Goal: Task Accomplishment & Management: Manage account settings

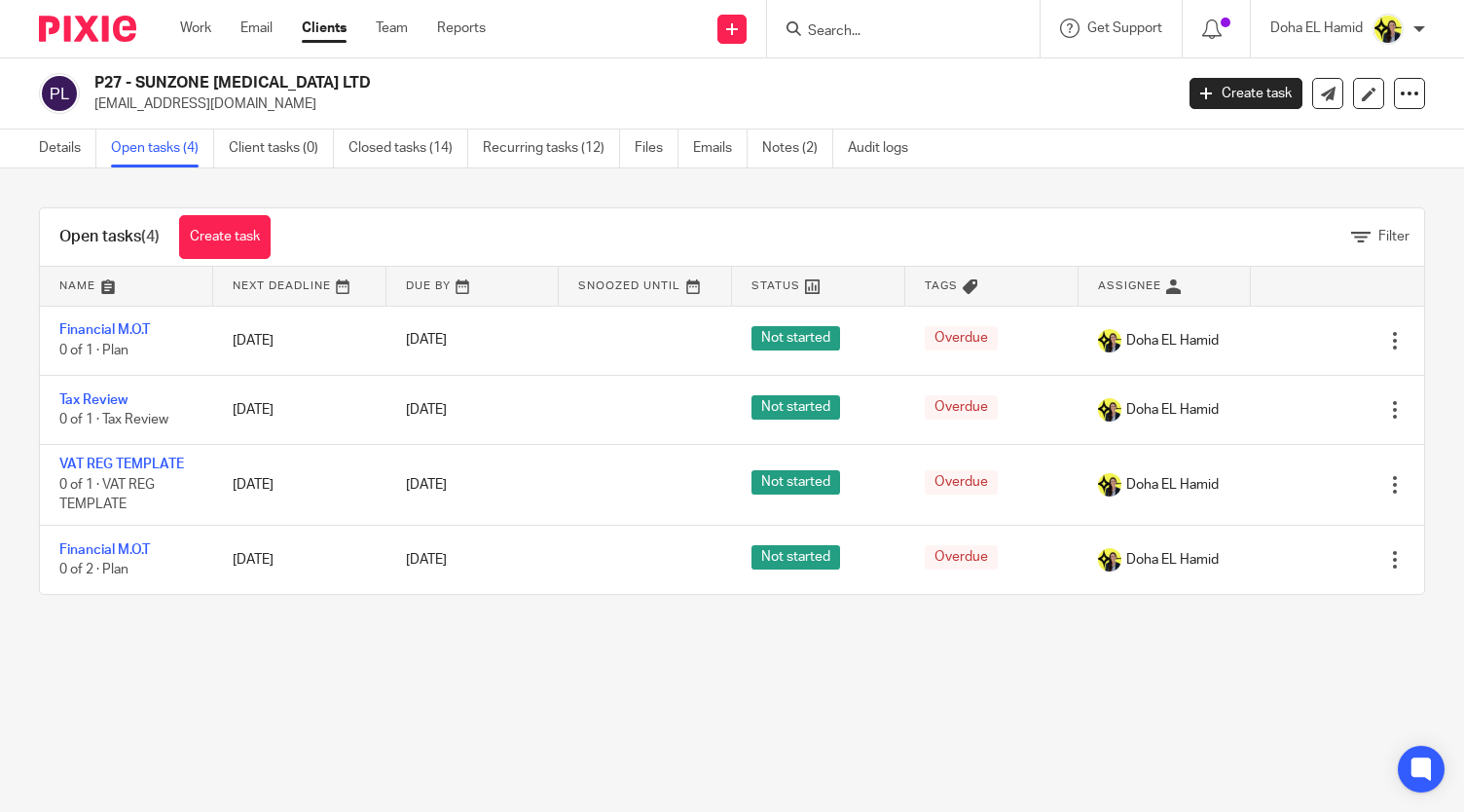
click at [893, 23] on input "Search" at bounding box center [893, 32] width 175 height 18
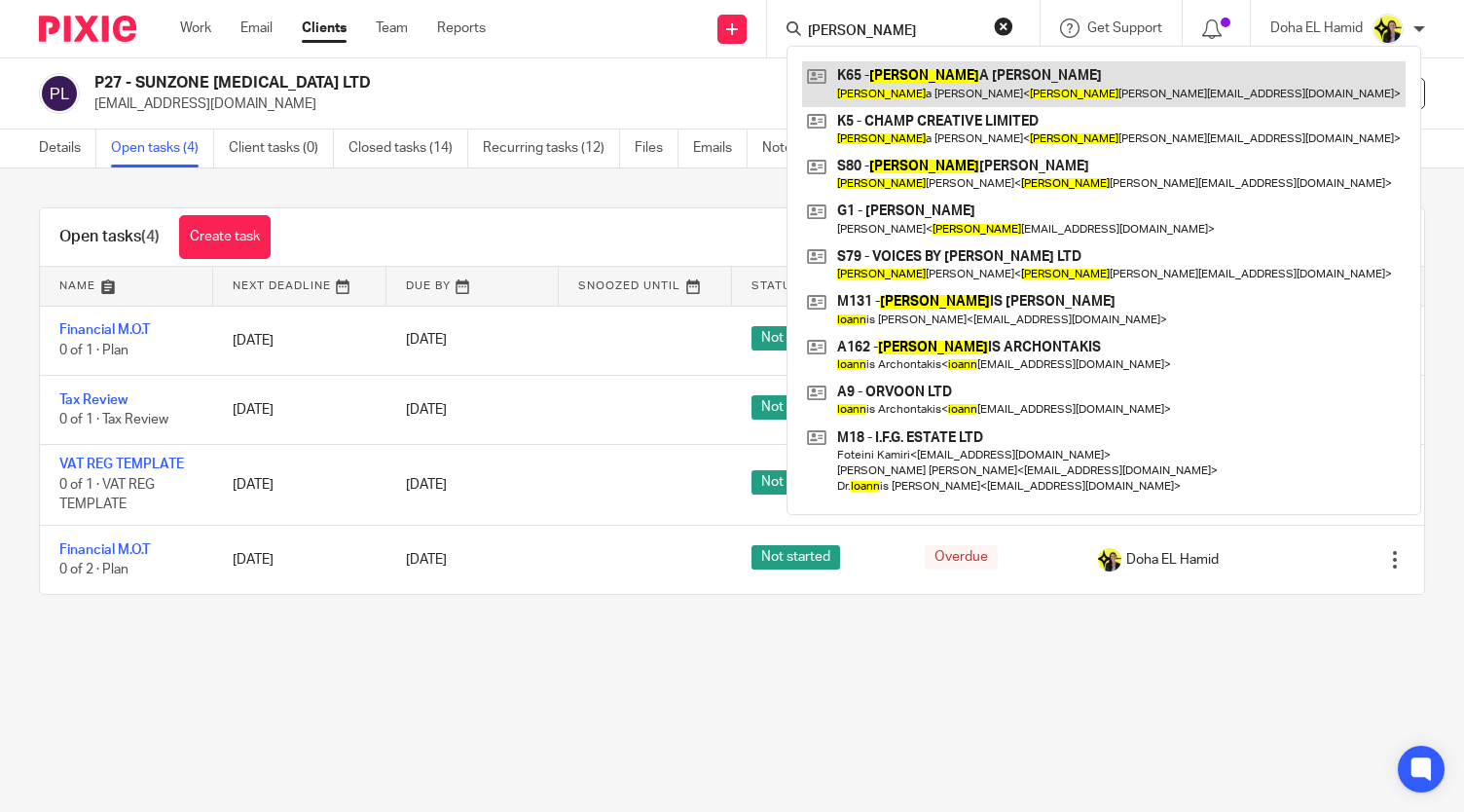
type input "joann"
click at [903, 85] on link at bounding box center [1104, 84] width 604 height 45
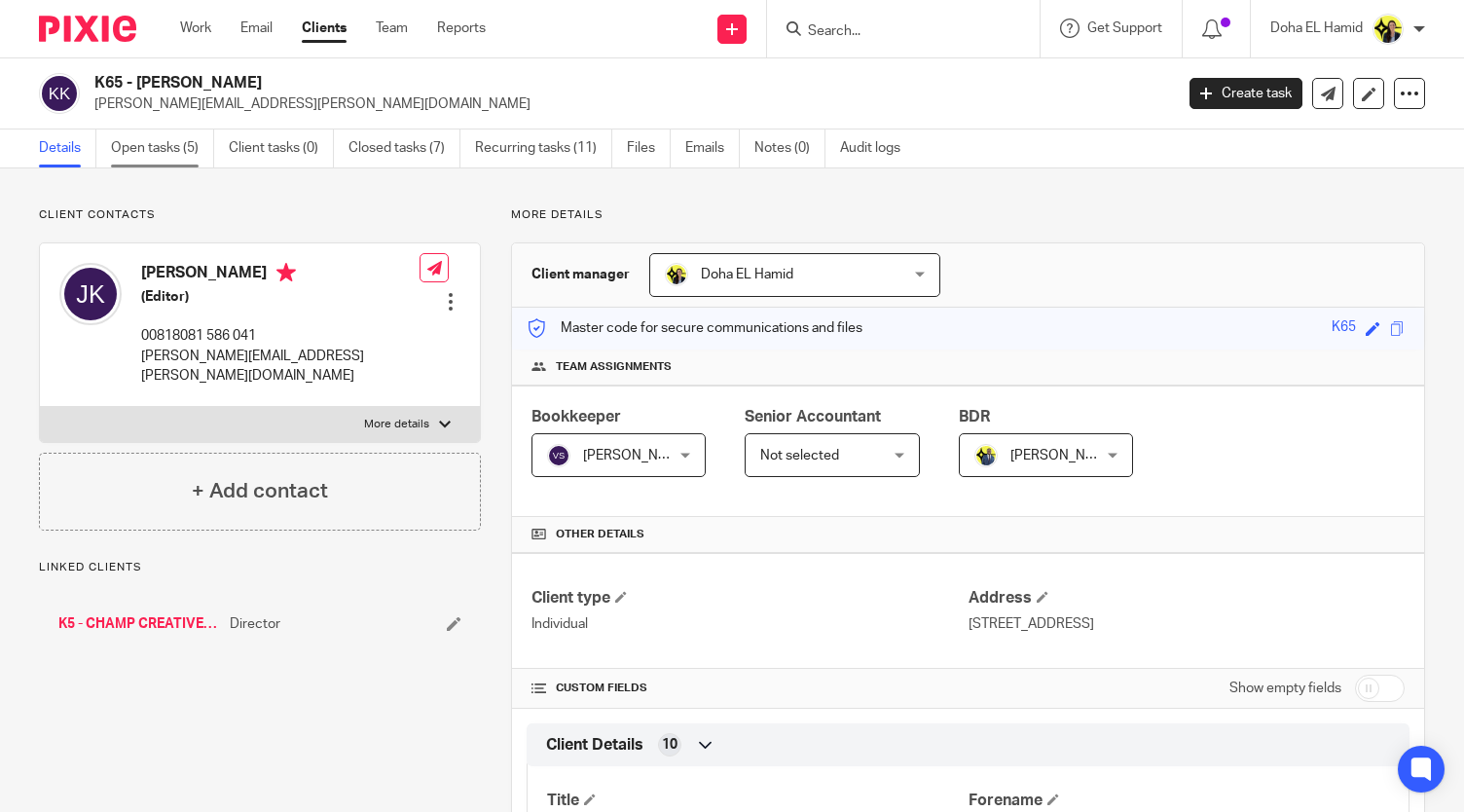
click at [200, 147] on link "Open tasks (5)" at bounding box center [161, 148] width 103 height 38
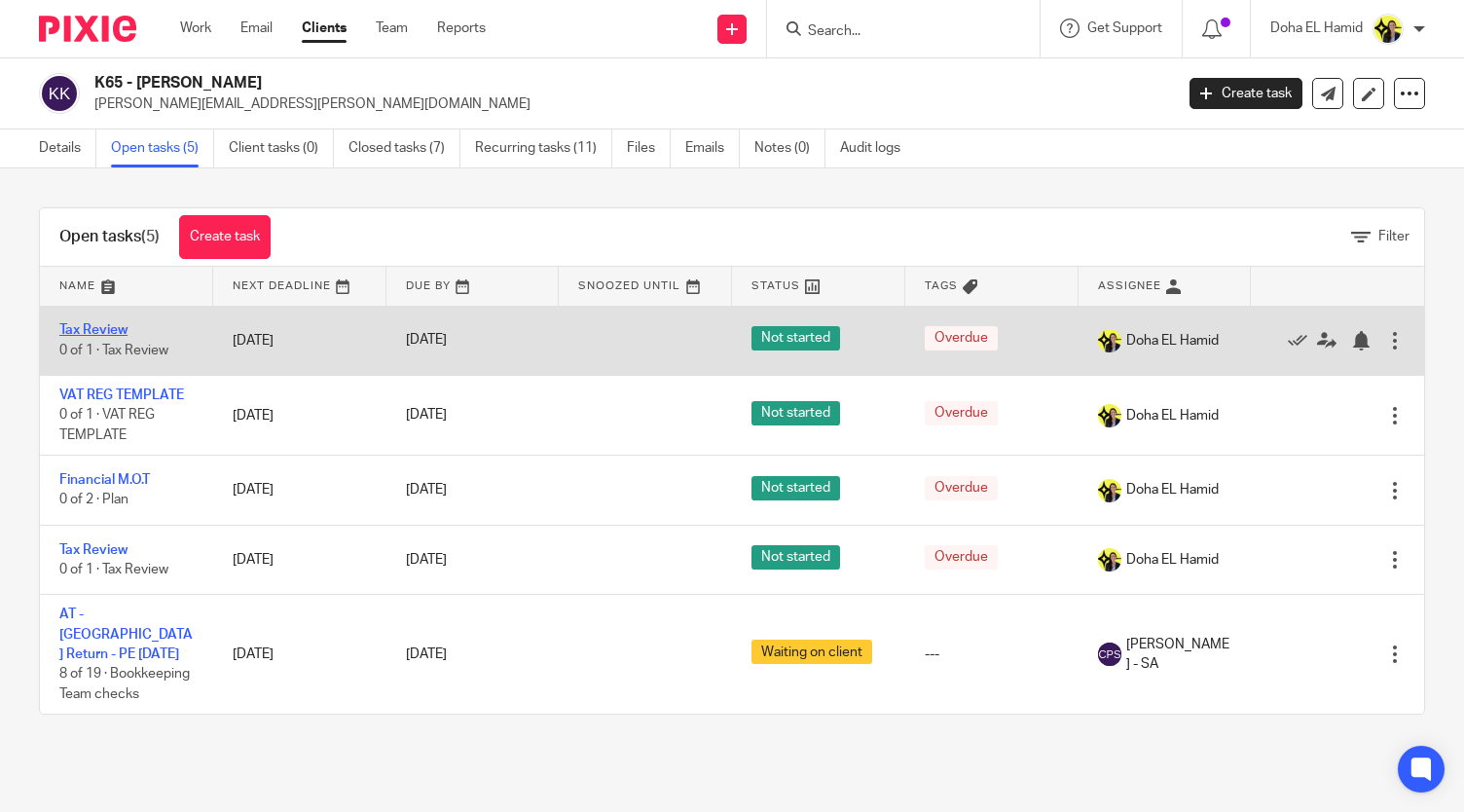
click at [114, 327] on link "Tax Review" at bounding box center [94, 330] width 69 height 14
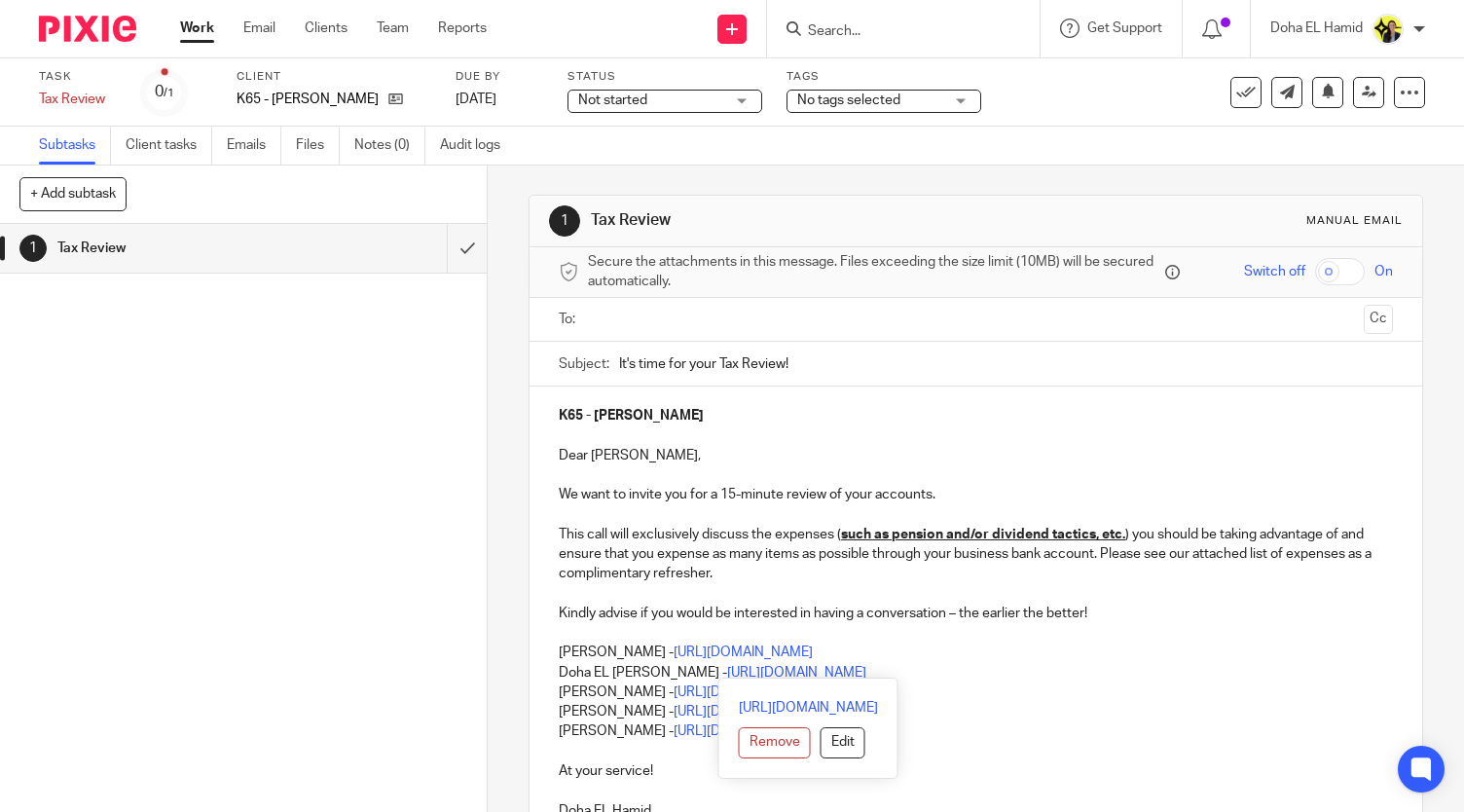
drag, startPoint x: 969, startPoint y: 672, endPoint x: 657, endPoint y: 674, distance: 312.0
click at [657, 674] on p "Doha EL [PERSON_NAME] - [URL][DOMAIN_NAME]" at bounding box center [976, 673] width 835 height 20
copy link "[URL][DOMAIN_NAME]"
click at [855, 38] on input "Search" at bounding box center [893, 32] width 175 height 18
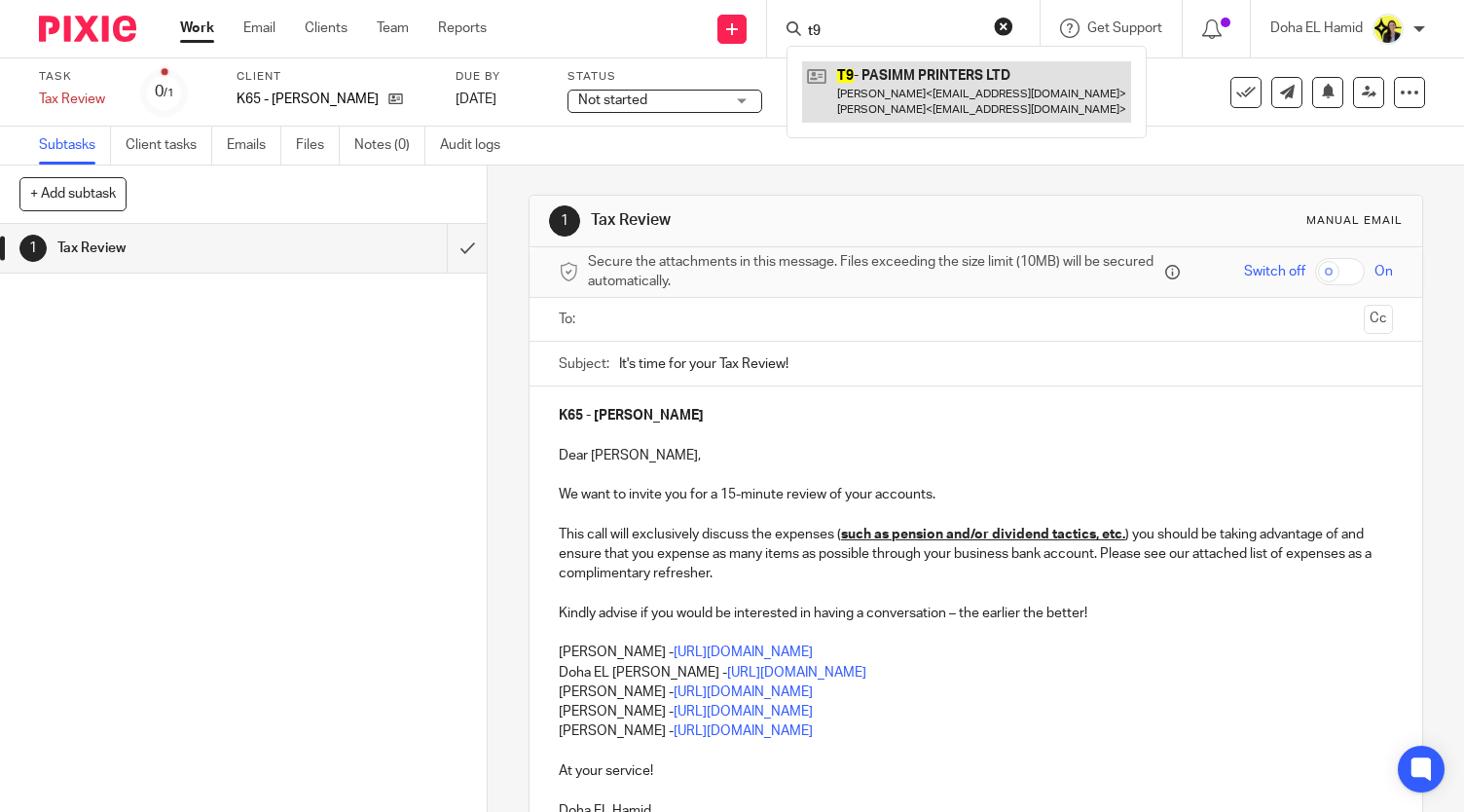
type input "t9"
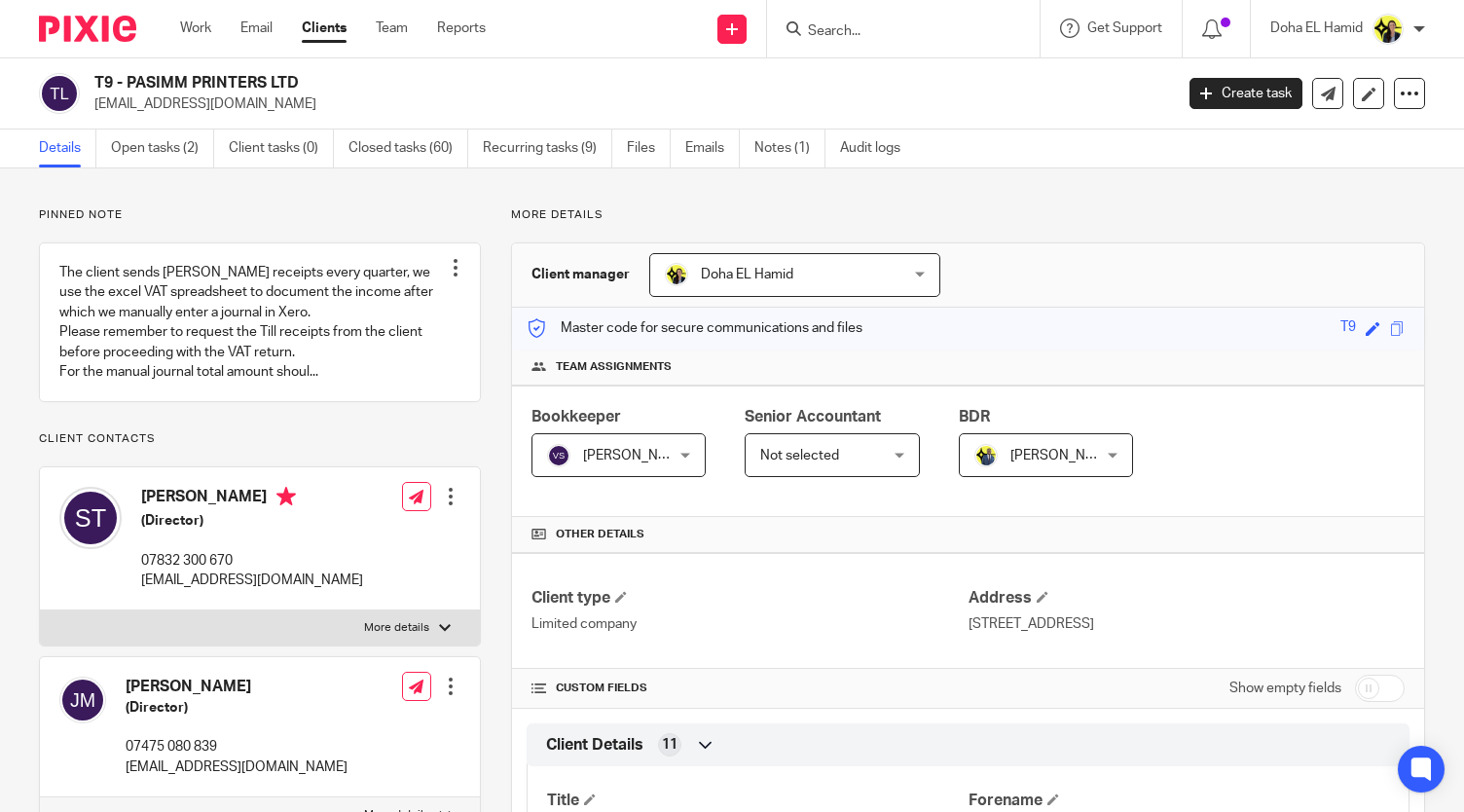
drag, startPoint x: 303, startPoint y: 73, endPoint x: 126, endPoint y: 85, distance: 177.4
click at [126, 85] on h2 "T9 - PASIMM PRINTERS LTD" at bounding box center [522, 83] width 853 height 21
copy h2 "PASIMM PRINTERS LTD"
click at [169, 149] on link "Open tasks (2)" at bounding box center [161, 148] width 103 height 38
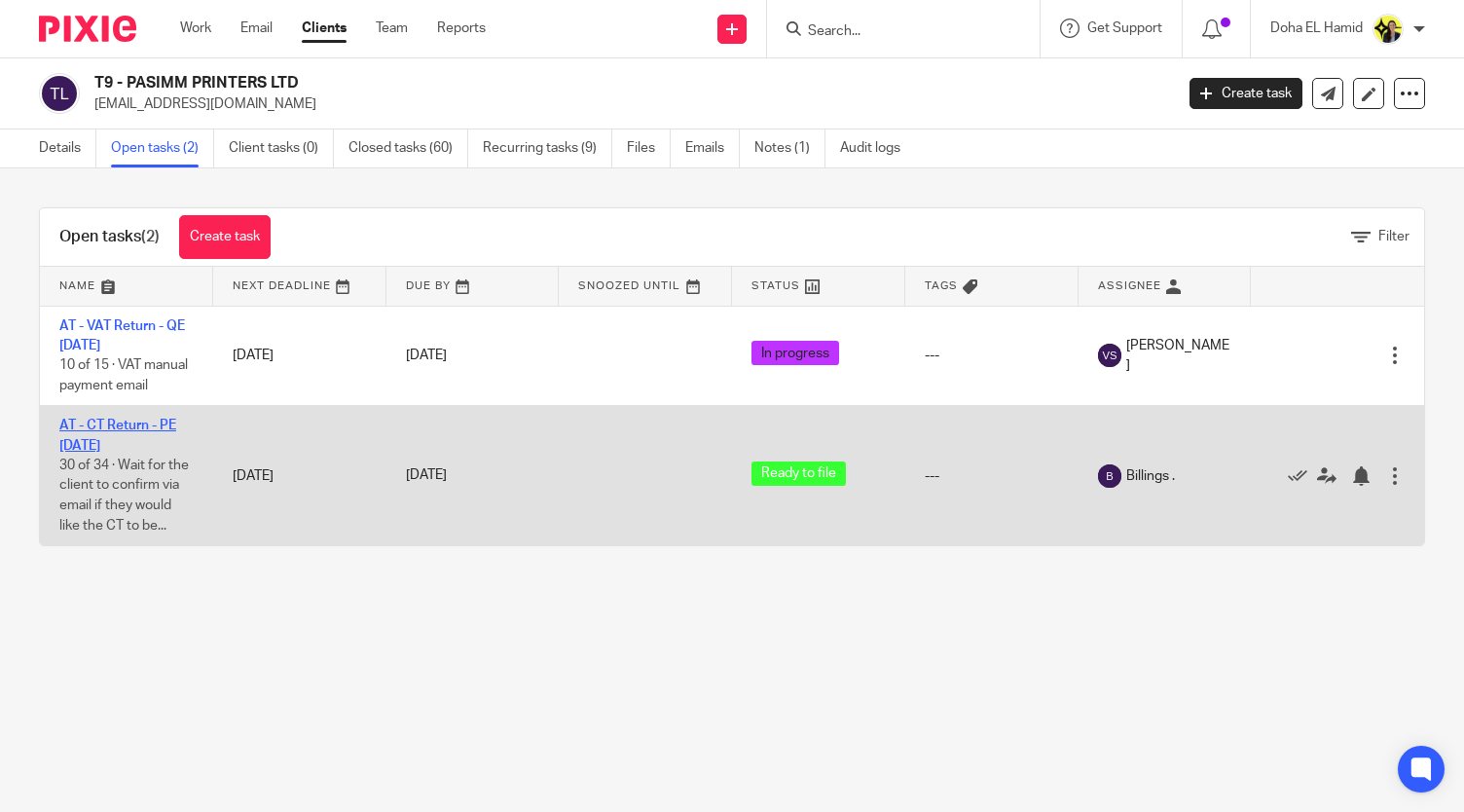
click at [103, 438] on link "AT - CT Return - PE [DATE]" at bounding box center [117, 435] width 116 height 33
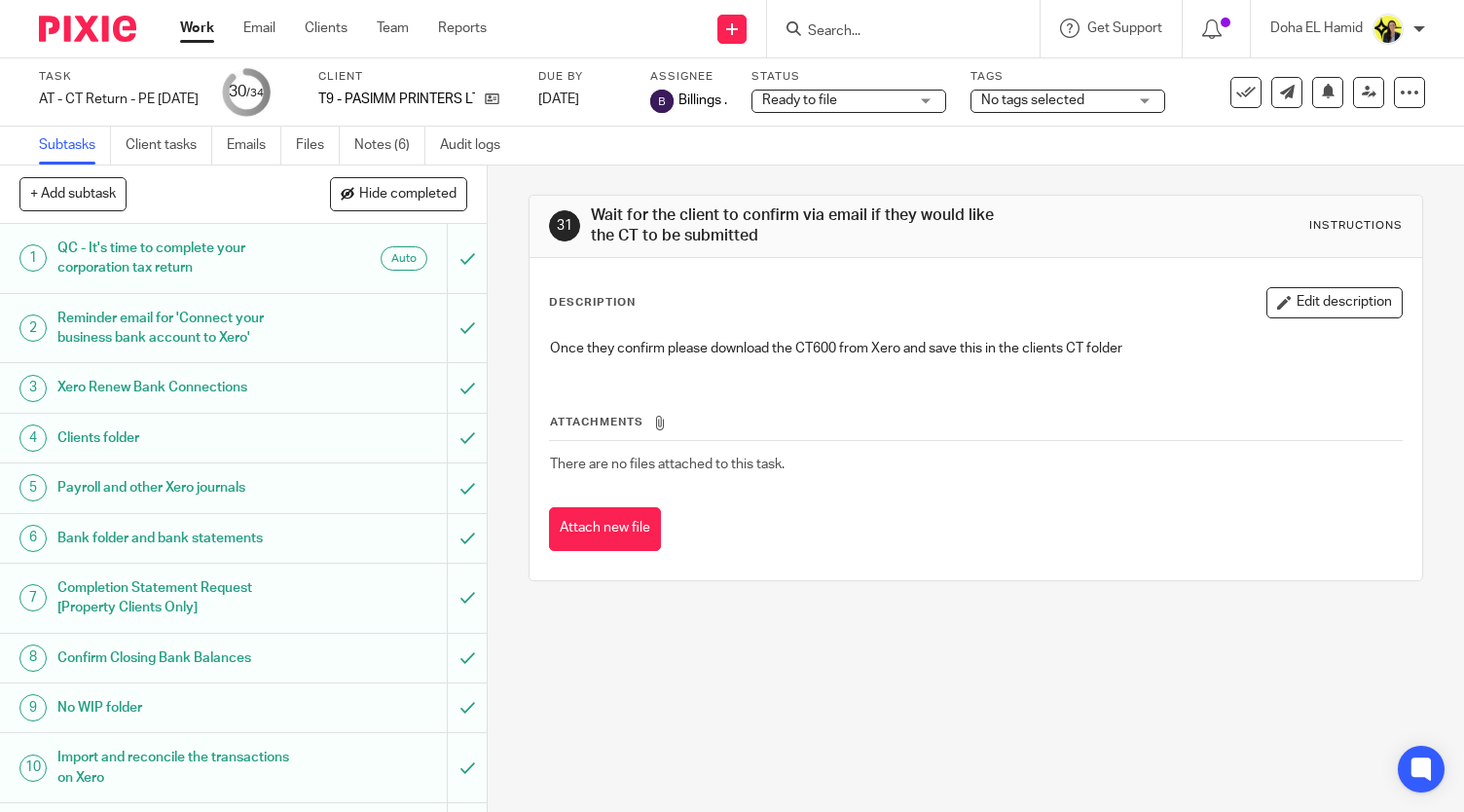
click at [222, 155] on ul "Subtasks Client tasks Emails Files Notes (6) Audit logs" at bounding box center [284, 145] width 490 height 38
click at [244, 145] on link "Emails" at bounding box center [254, 145] width 55 height 38
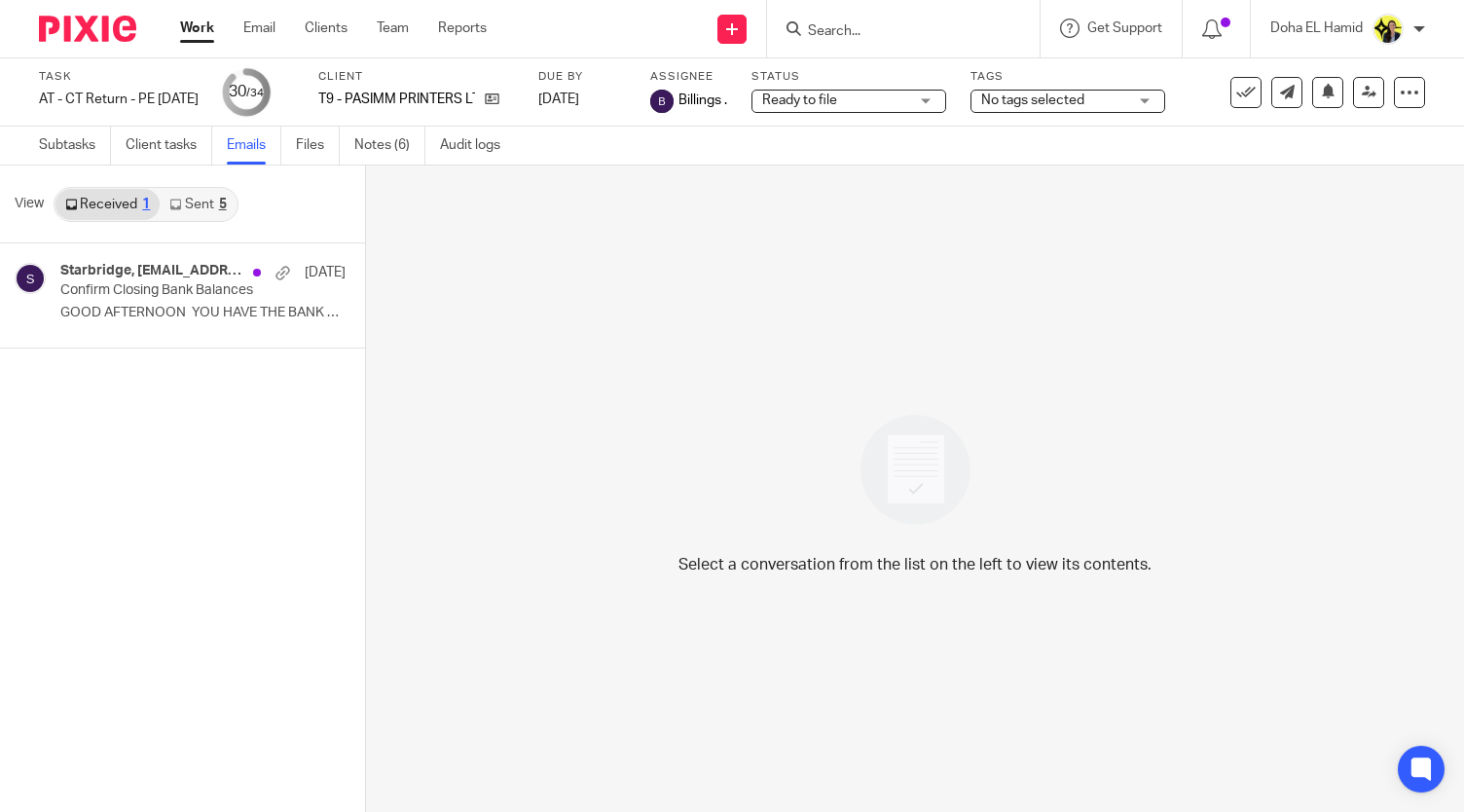
click at [200, 207] on link "Sent 5" at bounding box center [198, 204] width 76 height 31
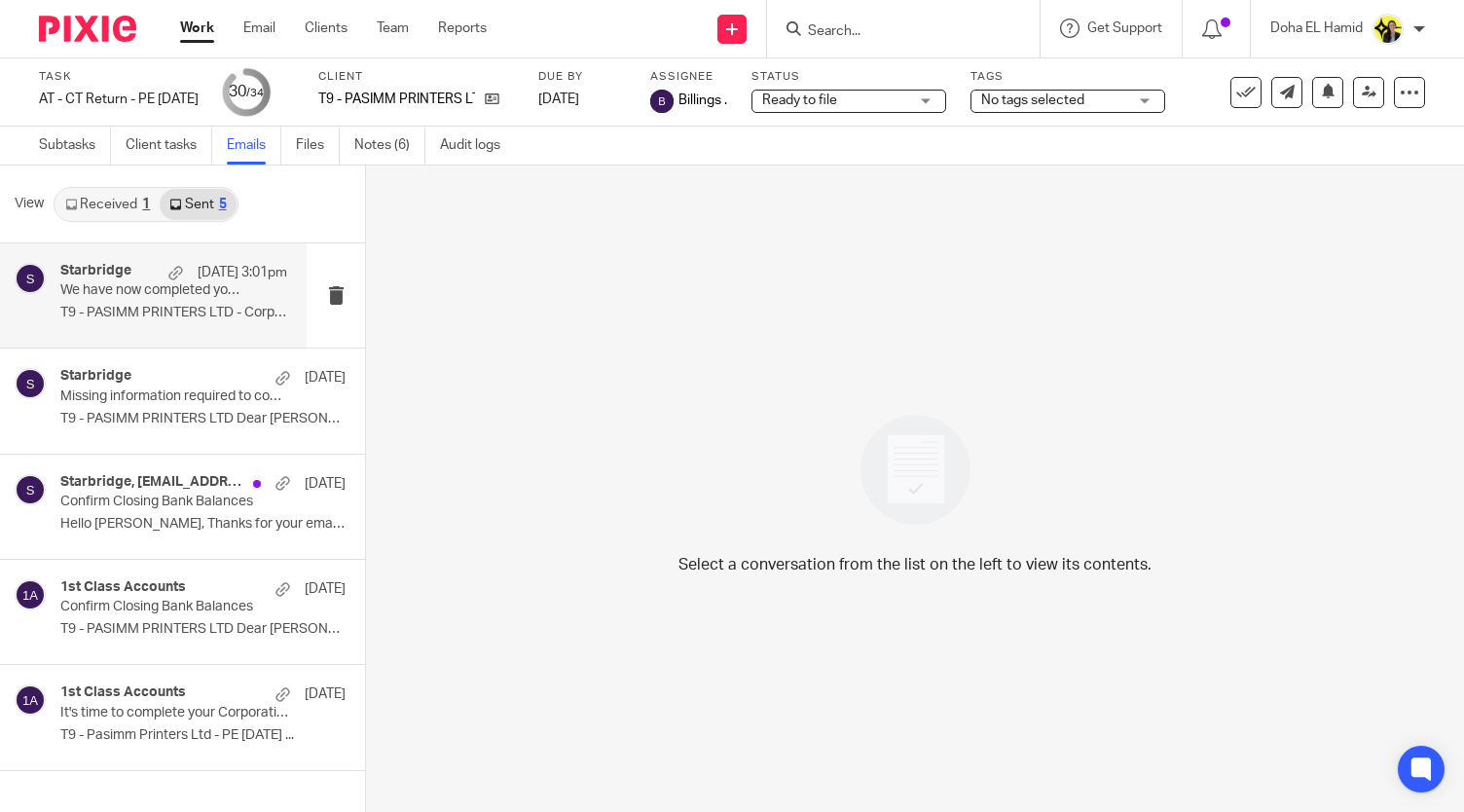
click at [117, 289] on p "We have now completed your Corporation Tax Return - PLEASE CONFIRM!" at bounding box center [151, 291] width 181 height 17
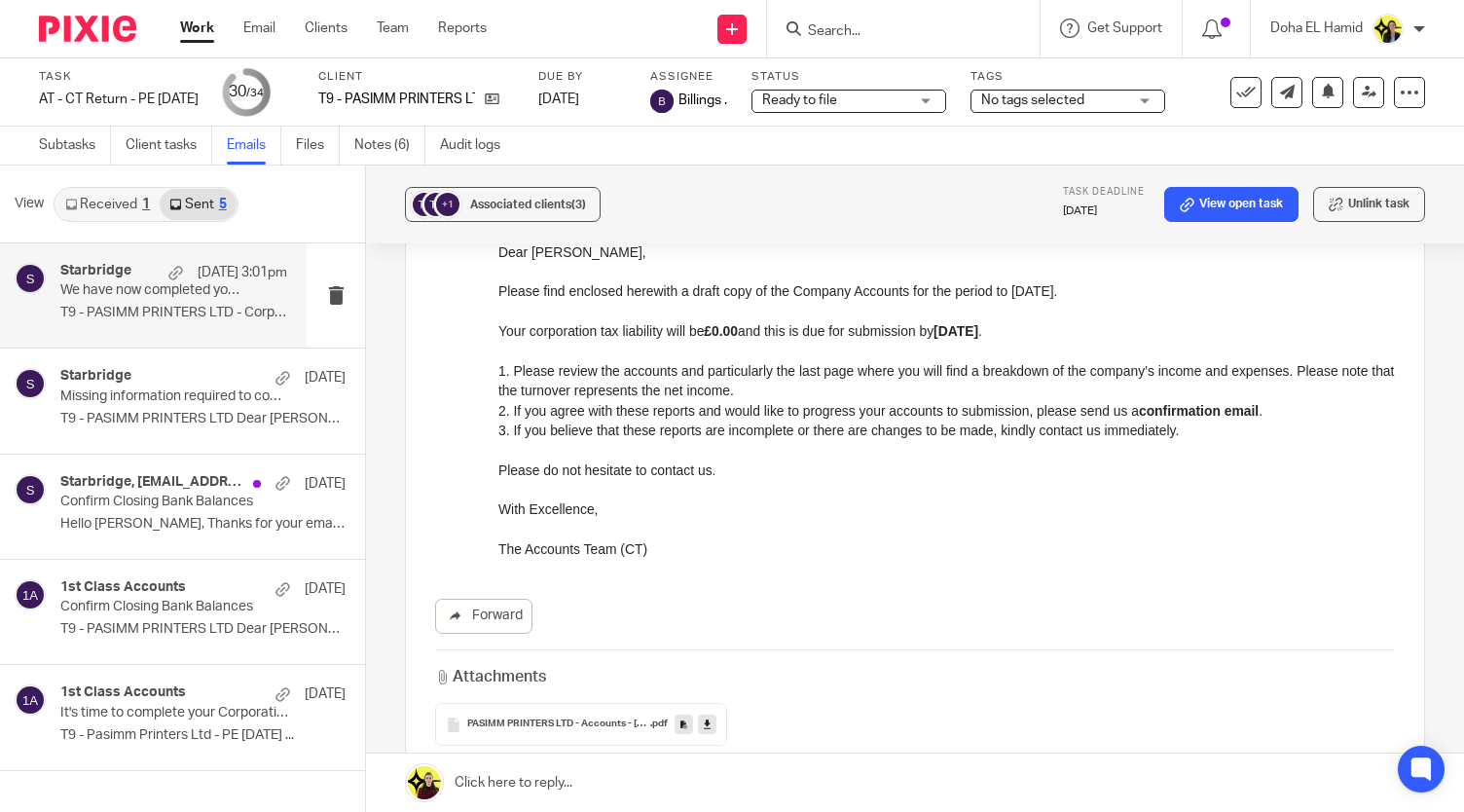
scroll to position [239, 0]
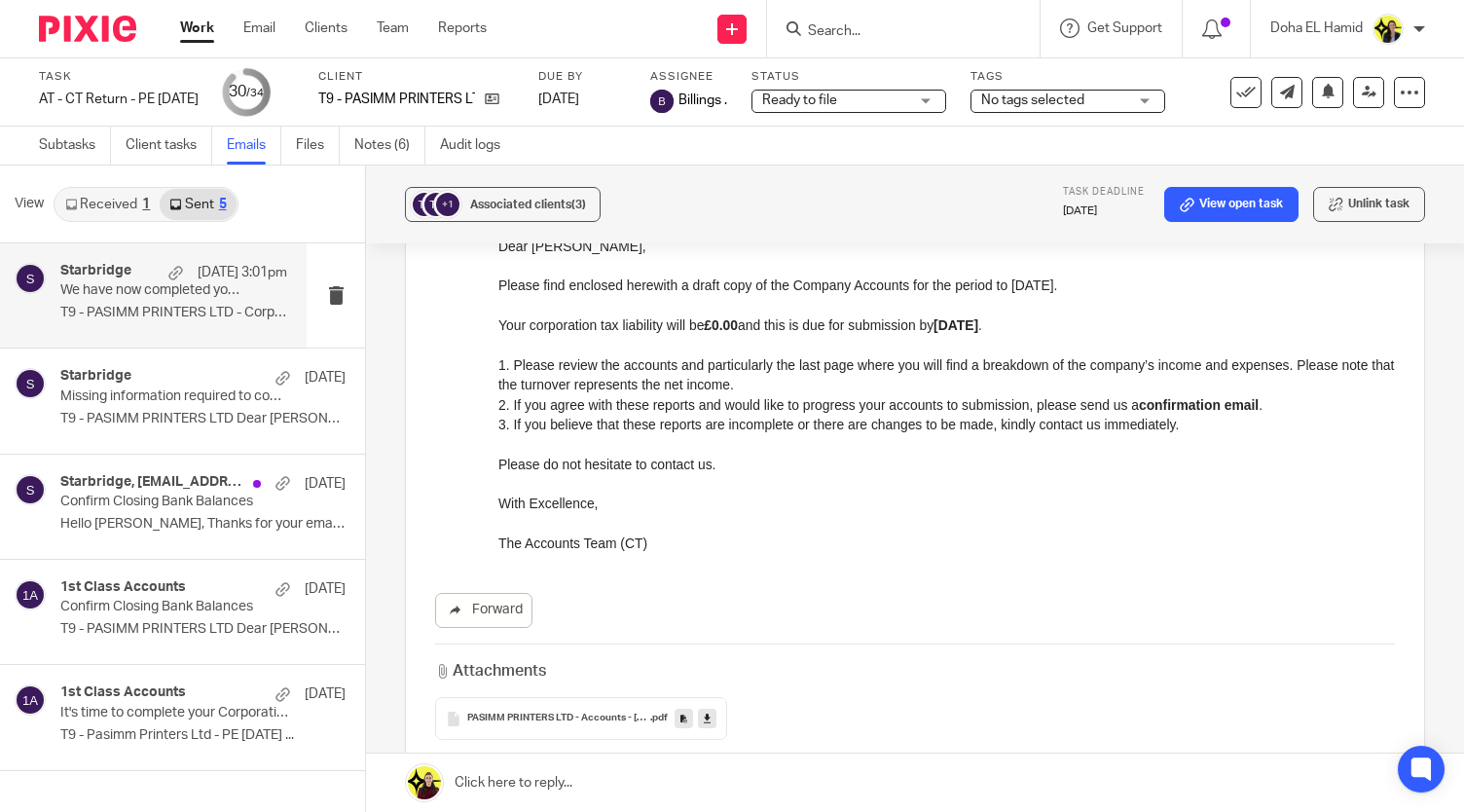
click at [830, 27] on input "Search" at bounding box center [893, 32] width 175 height 18
click at [96, 144] on link "Subtasks" at bounding box center [75, 145] width 72 height 38
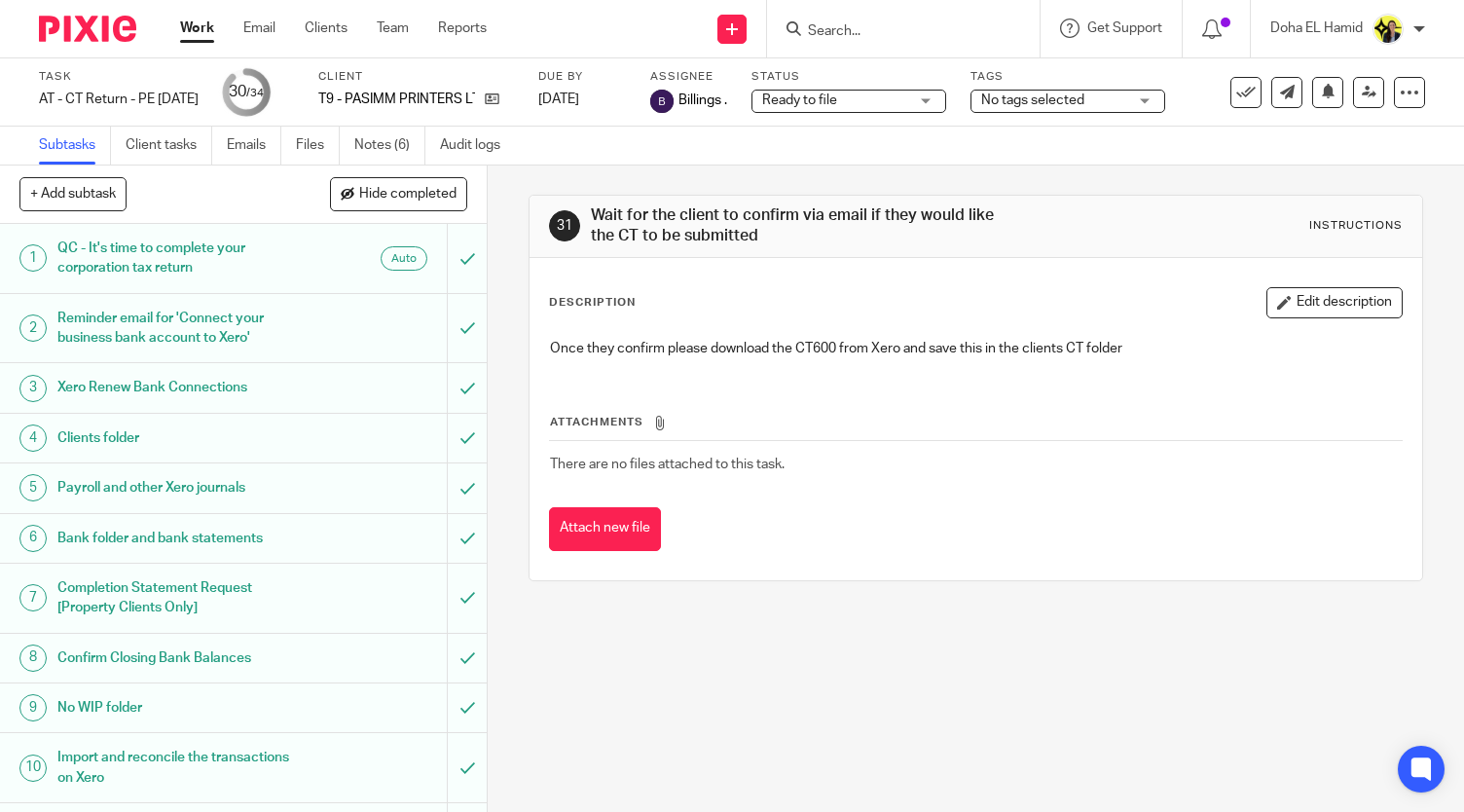
click at [878, 32] on input "Search" at bounding box center [893, 32] width 175 height 18
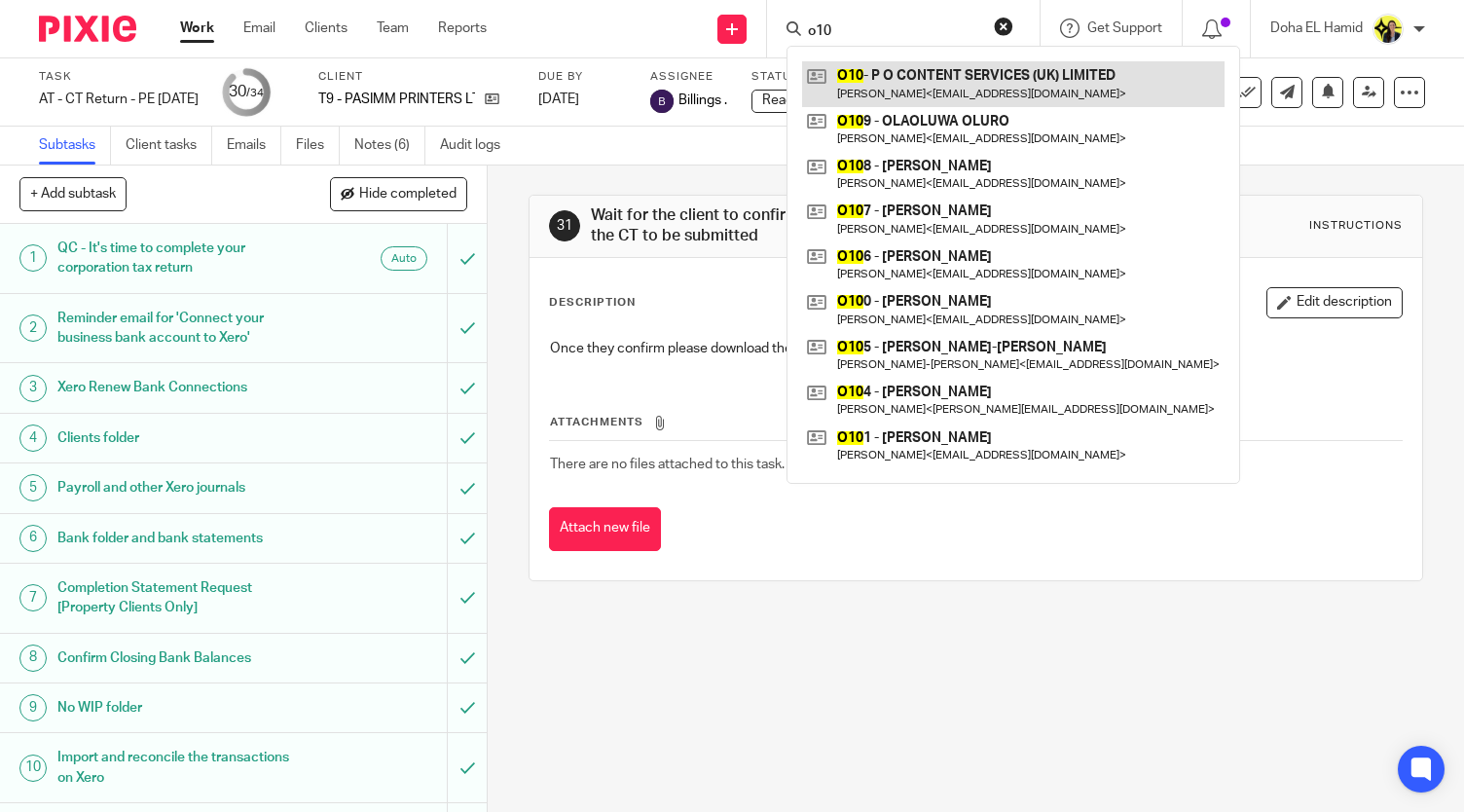
type input "o10"
click at [896, 71] on link at bounding box center [1014, 84] width 423 height 45
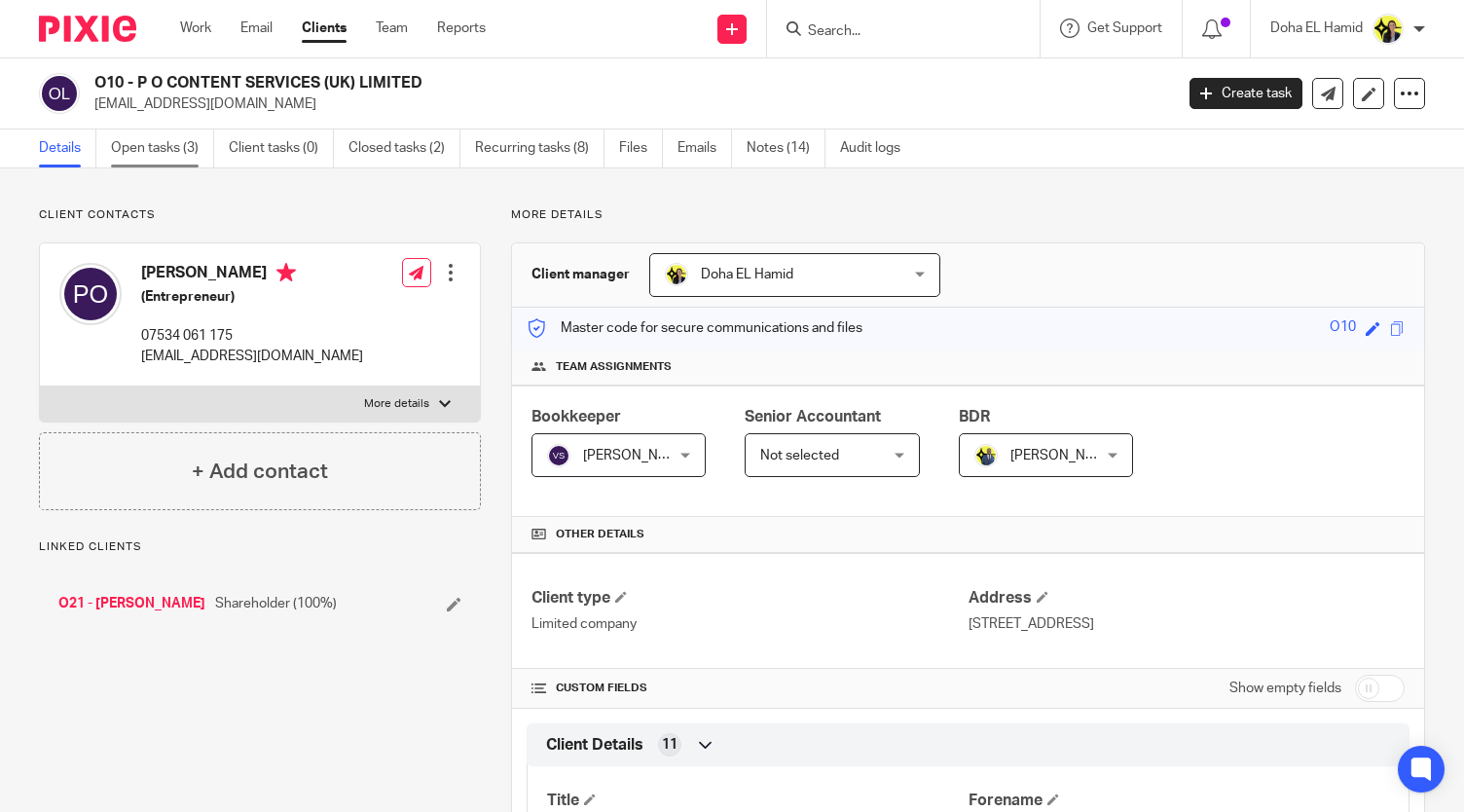
click at [188, 153] on link "Open tasks (3)" at bounding box center [161, 148] width 103 height 38
drag, startPoint x: 366, startPoint y: 81, endPoint x: 137, endPoint y: 88, distance: 229.1
click at [137, 88] on h2 "O10 - P O CONTENT SERVICES (UK) LIMITED" at bounding box center [522, 83] width 853 height 21
copy h2 "P O CONTENT SERVICES (UK) LIMITED"
click at [888, 36] on input "Search" at bounding box center [893, 32] width 175 height 18
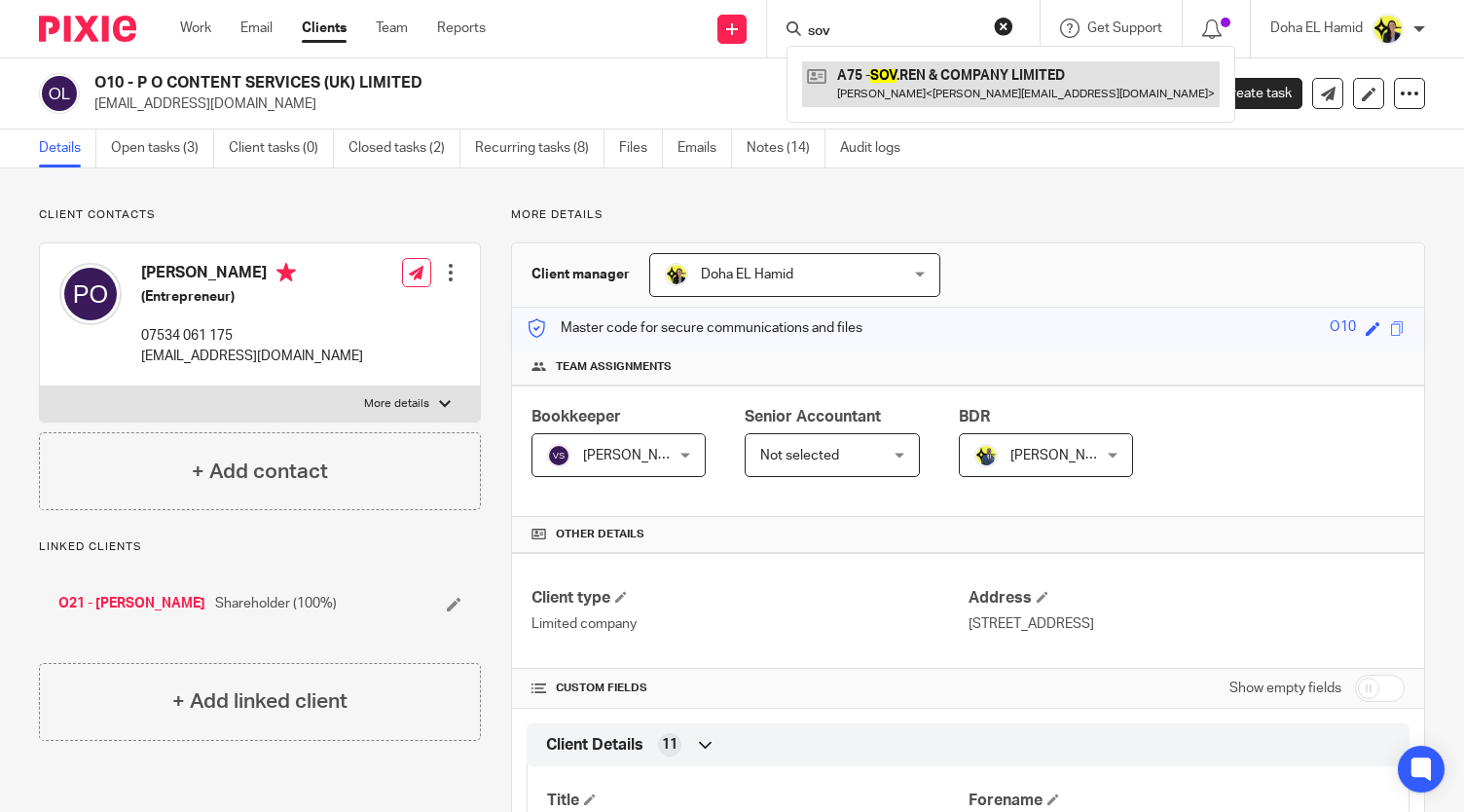
type input "sov"
click at [917, 77] on link at bounding box center [1011, 84] width 418 height 45
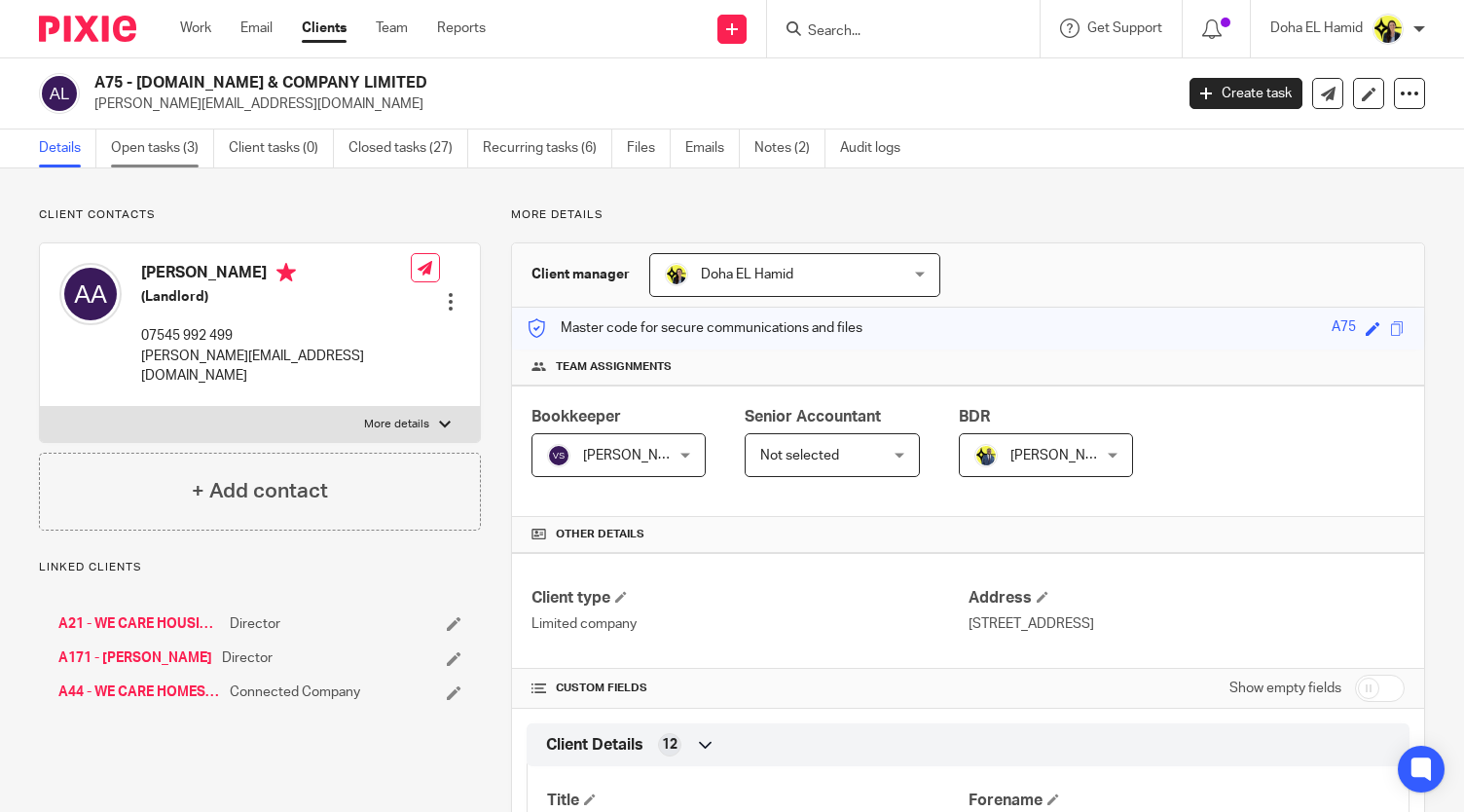
click at [167, 139] on link "Open tasks (3)" at bounding box center [161, 148] width 103 height 38
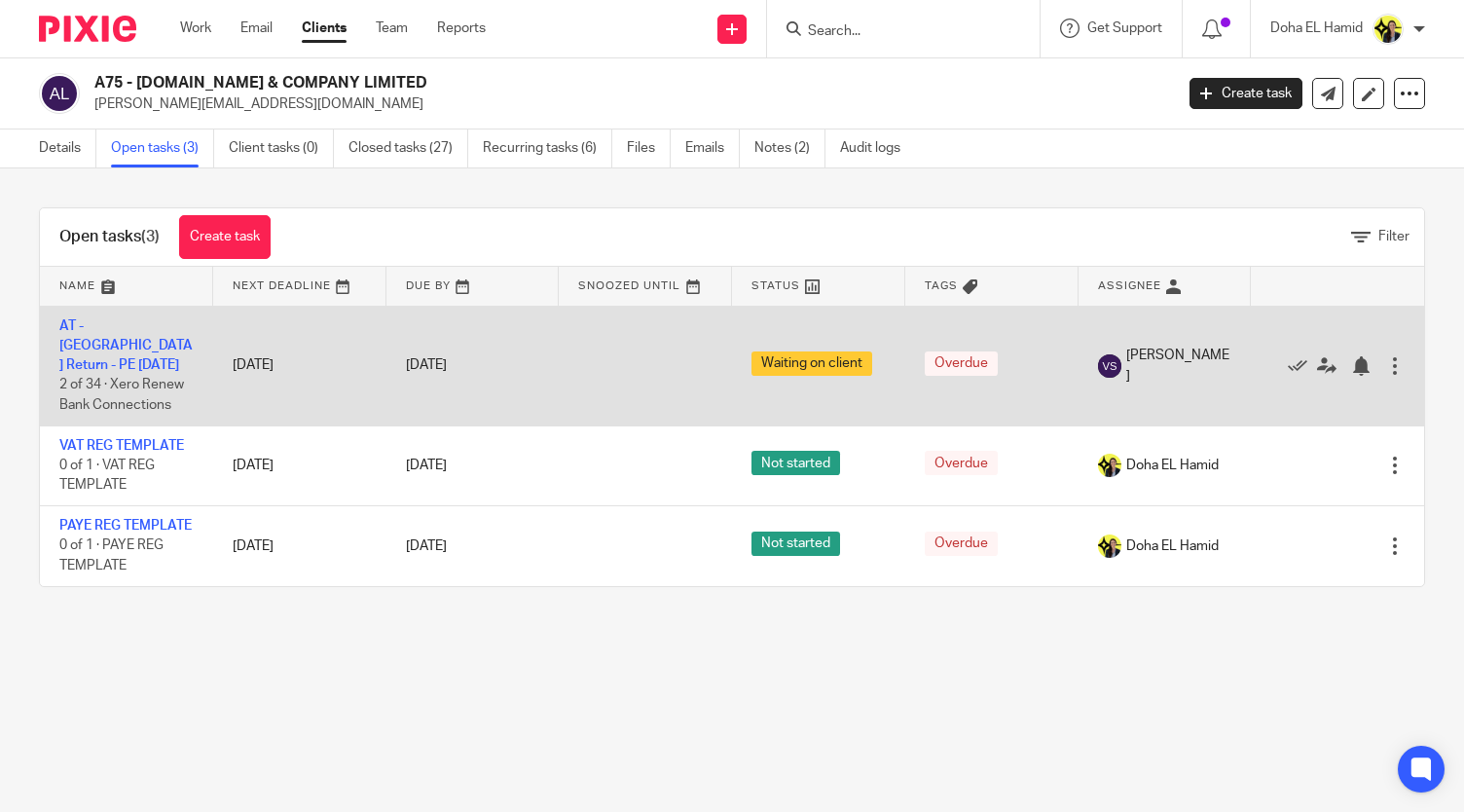
click at [138, 336] on td "AT - CT Return - PE [DATE] 2 of 34 · Xero Renew Bank Connections" at bounding box center [126, 365] width 173 height 119
click at [109, 334] on td "AT - CT Return - PE [DATE] 2 of 34 · Xero Renew Bank Connections" at bounding box center [126, 365] width 173 height 119
click at [107, 341] on link "AT - [GEOGRAPHIC_DATA] Return - PE [DATE]" at bounding box center [126, 345] width 133 height 54
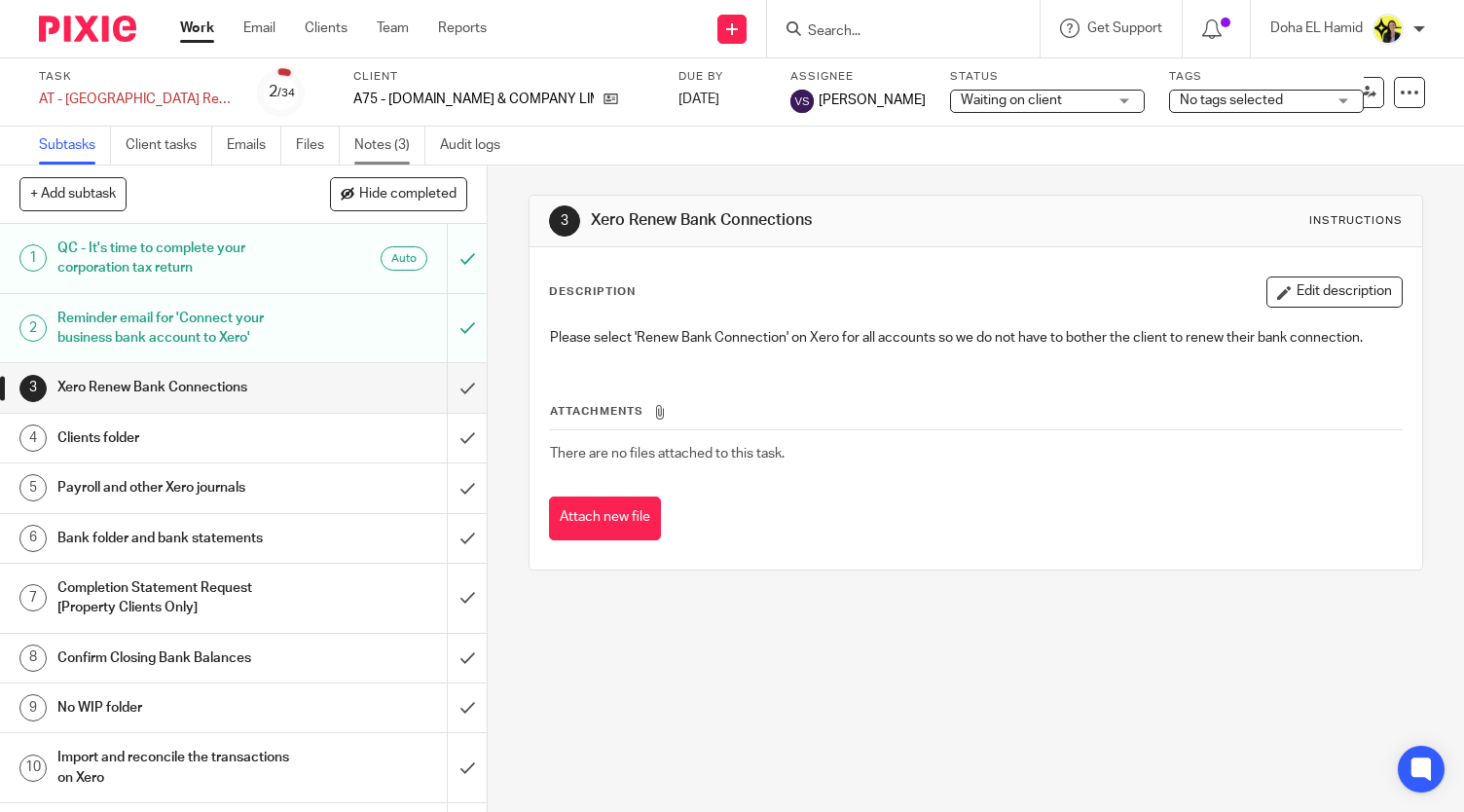
click at [385, 148] on link "Notes (3)" at bounding box center [389, 145] width 71 height 38
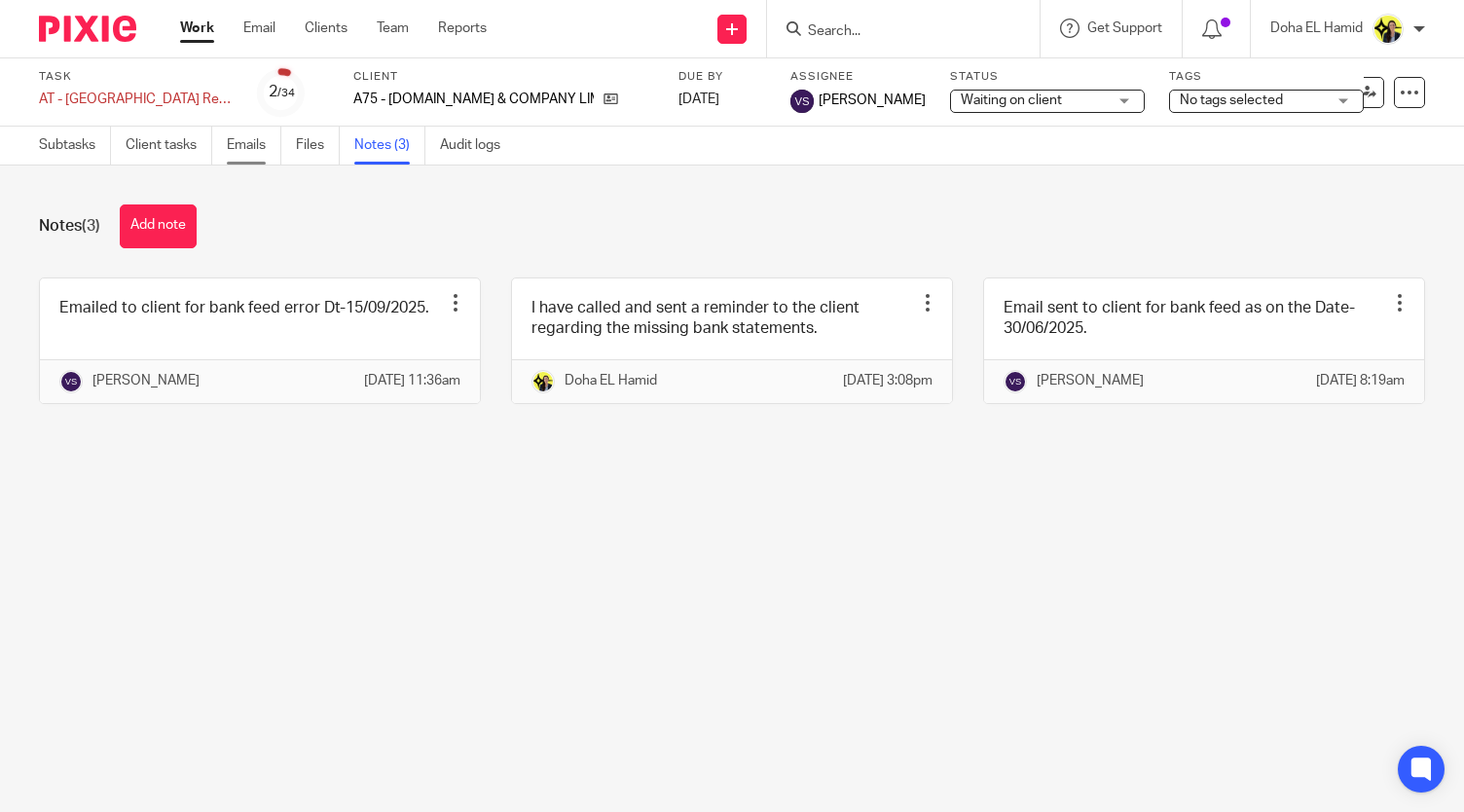
click at [251, 145] on link "Emails" at bounding box center [254, 145] width 55 height 38
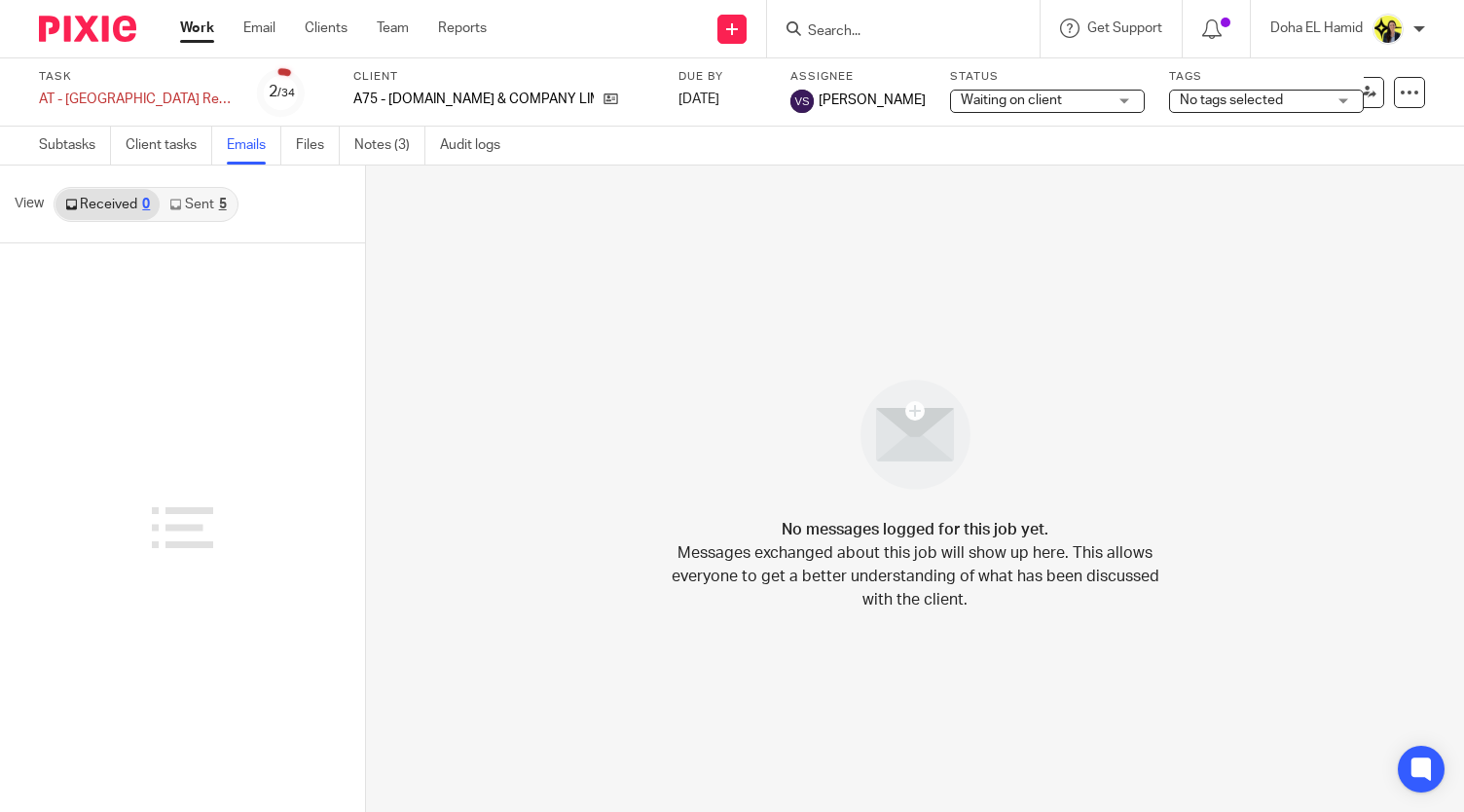
click at [185, 193] on link "Sent 5" at bounding box center [198, 204] width 76 height 31
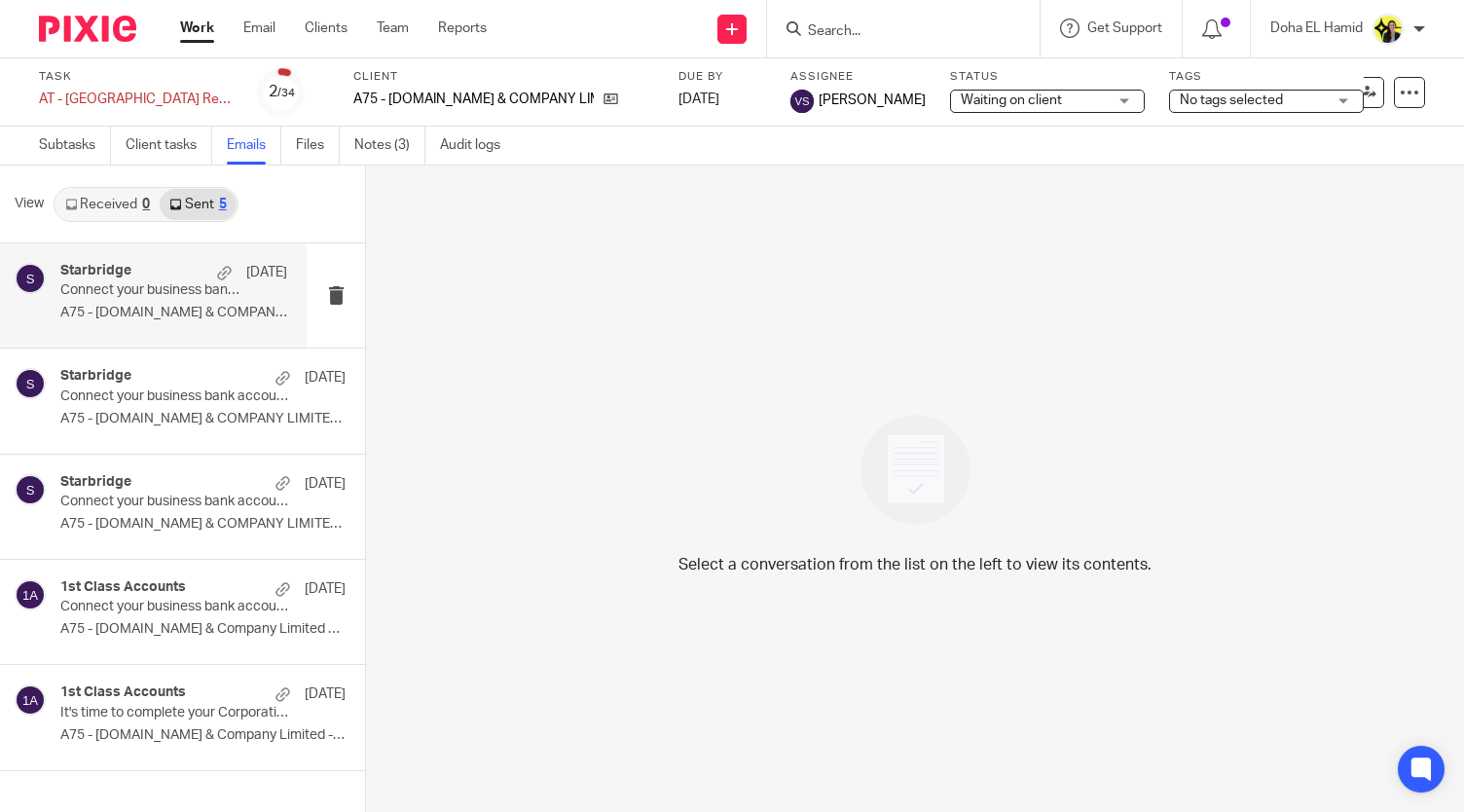
click at [139, 274] on div "Starbridge 15 Sep" at bounding box center [174, 273] width 227 height 20
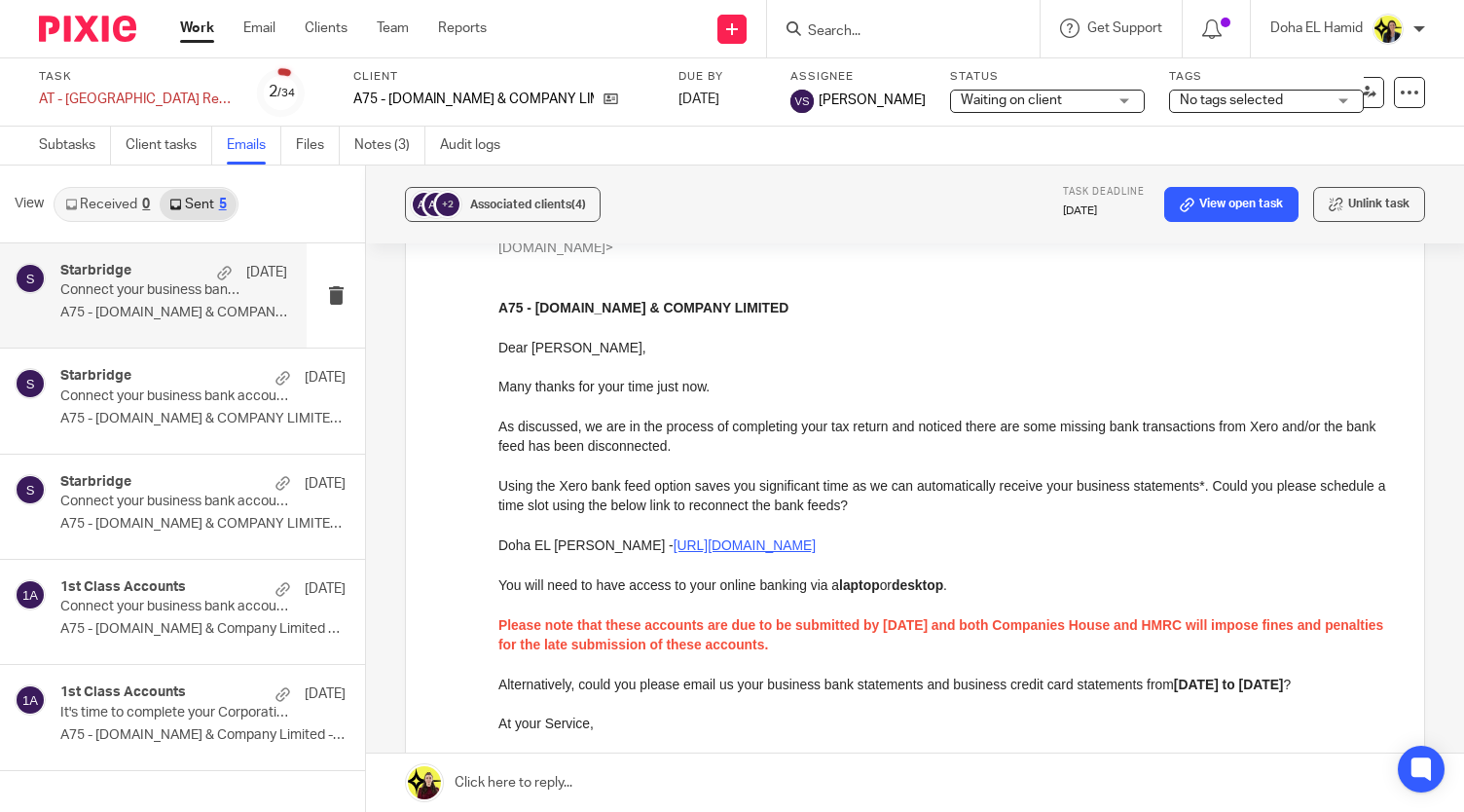
scroll to position [160, 0]
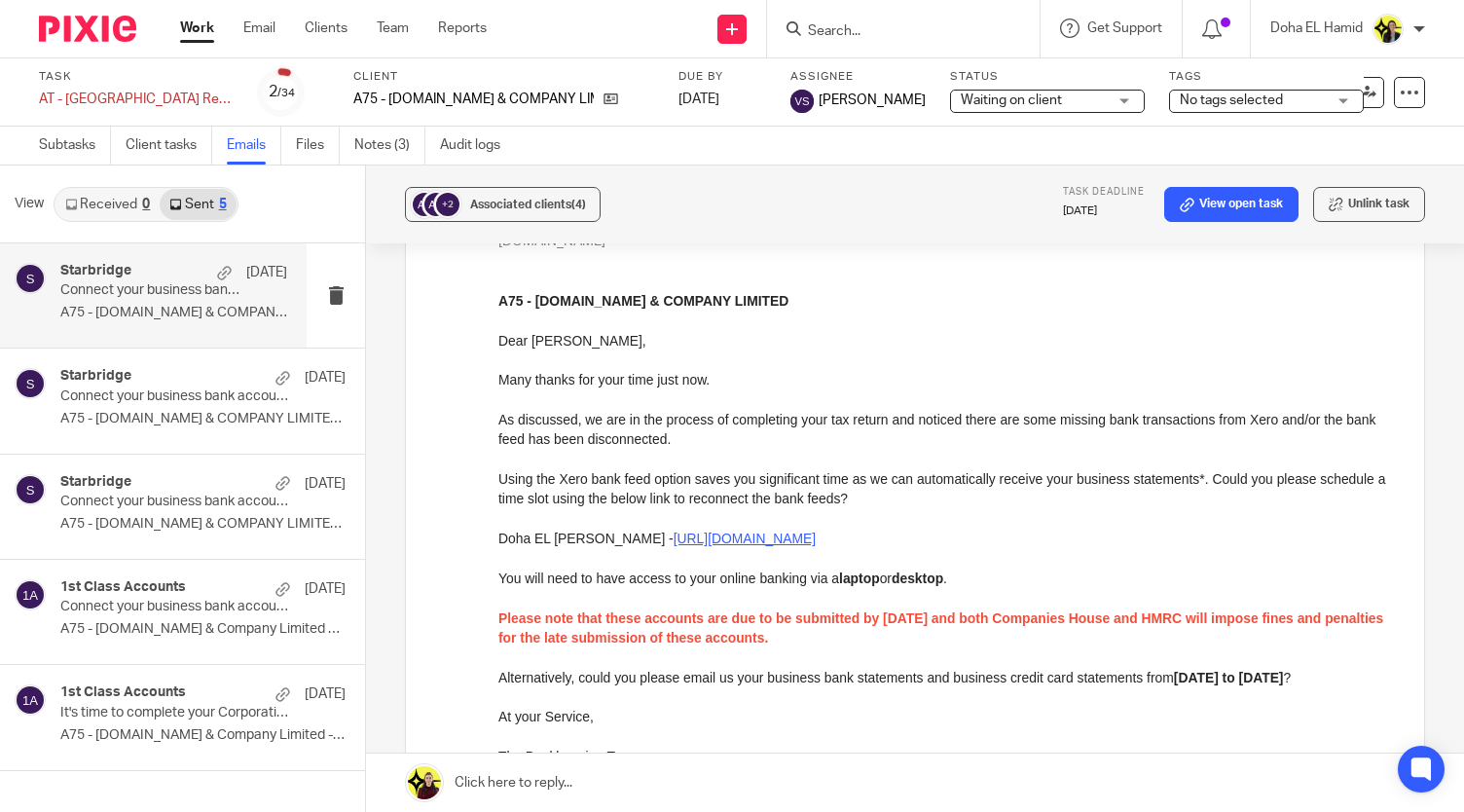
click at [878, 27] on input "Search" at bounding box center [893, 32] width 175 height 18
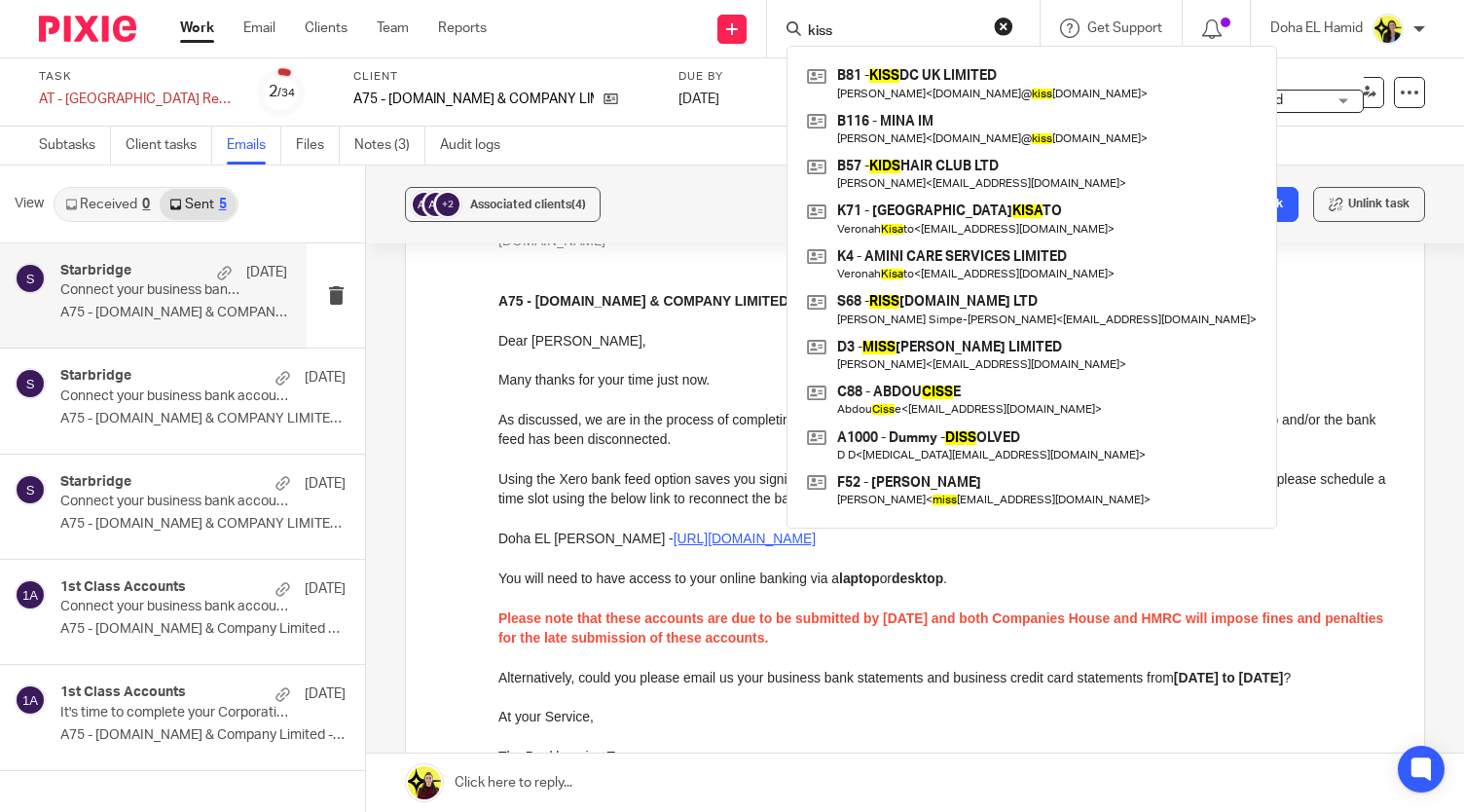
click at [832, 32] on input "kiss" at bounding box center [893, 32] width 175 height 18
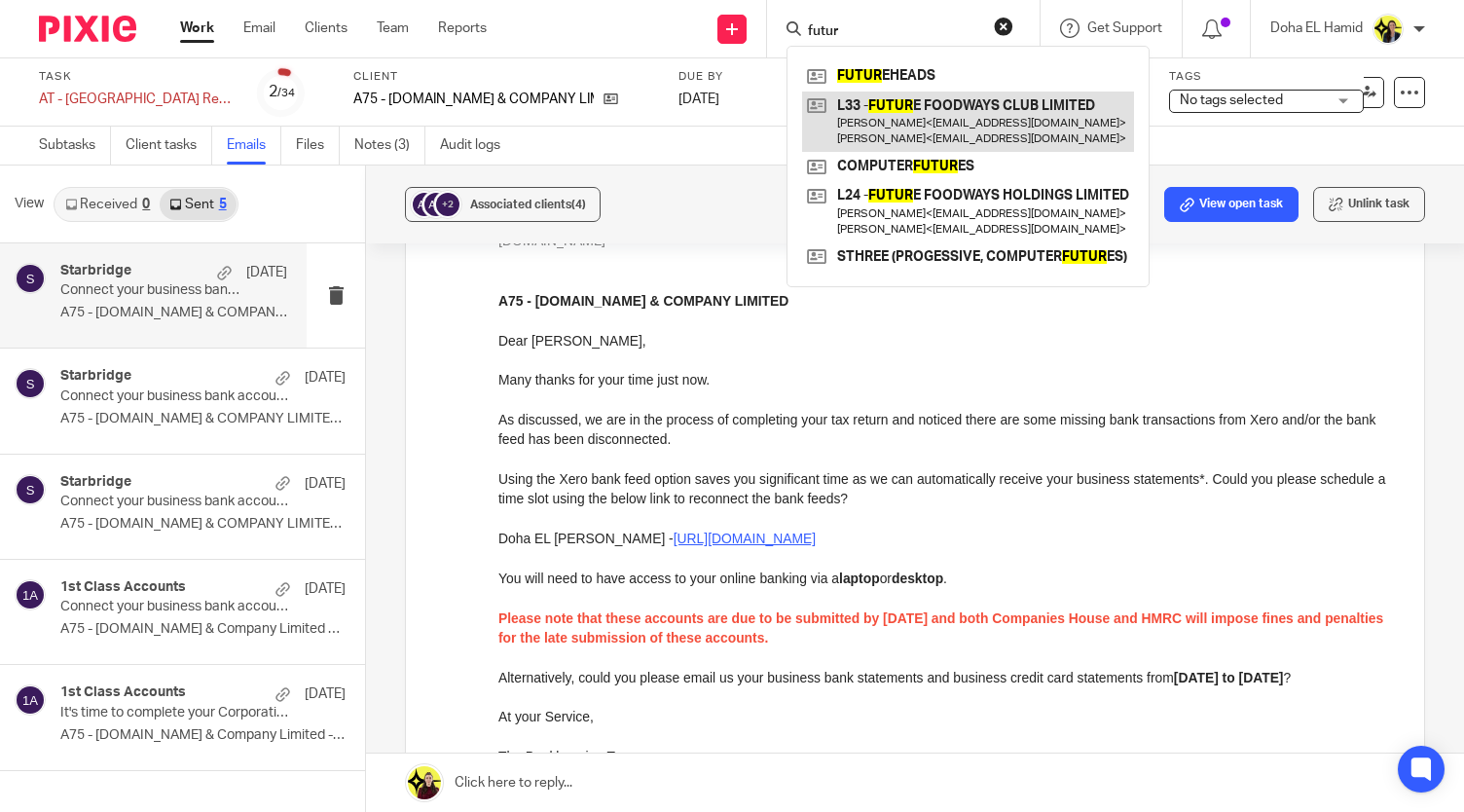
type input "futur"
click at [946, 115] on link at bounding box center [968, 122] width 332 height 61
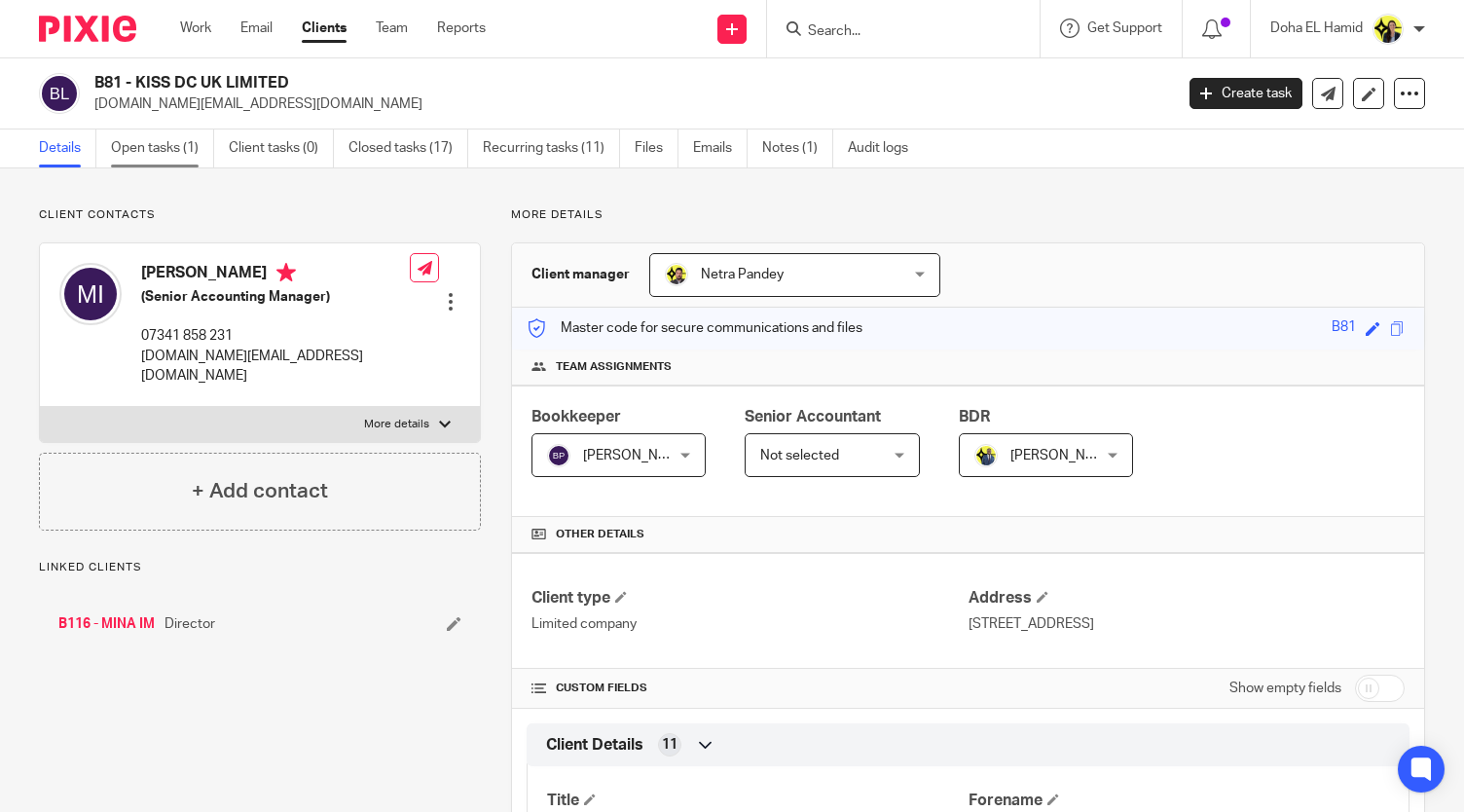
click at [148, 146] on link "Open tasks (1)" at bounding box center [161, 148] width 103 height 38
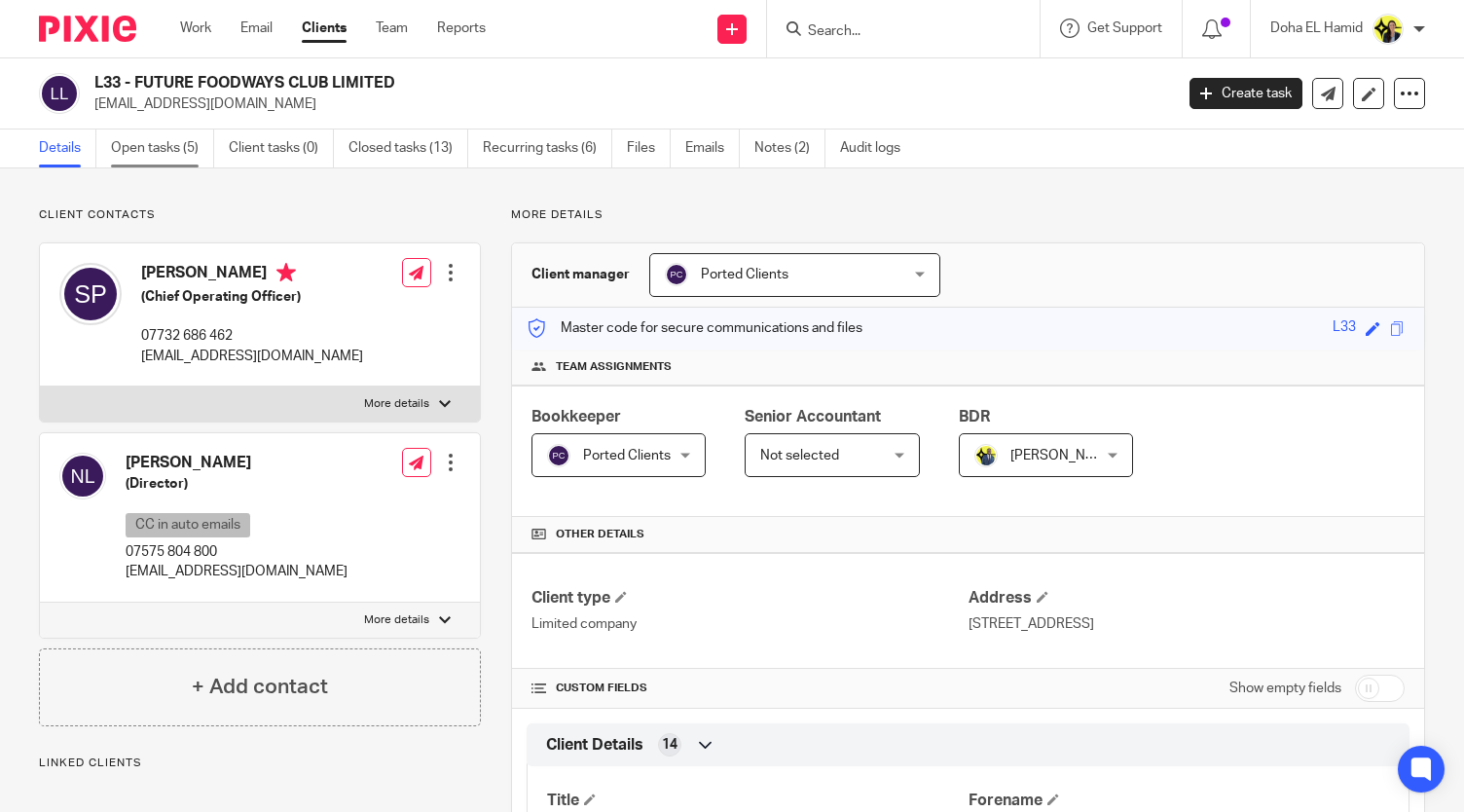
click at [161, 151] on link "Open tasks (5)" at bounding box center [161, 148] width 103 height 38
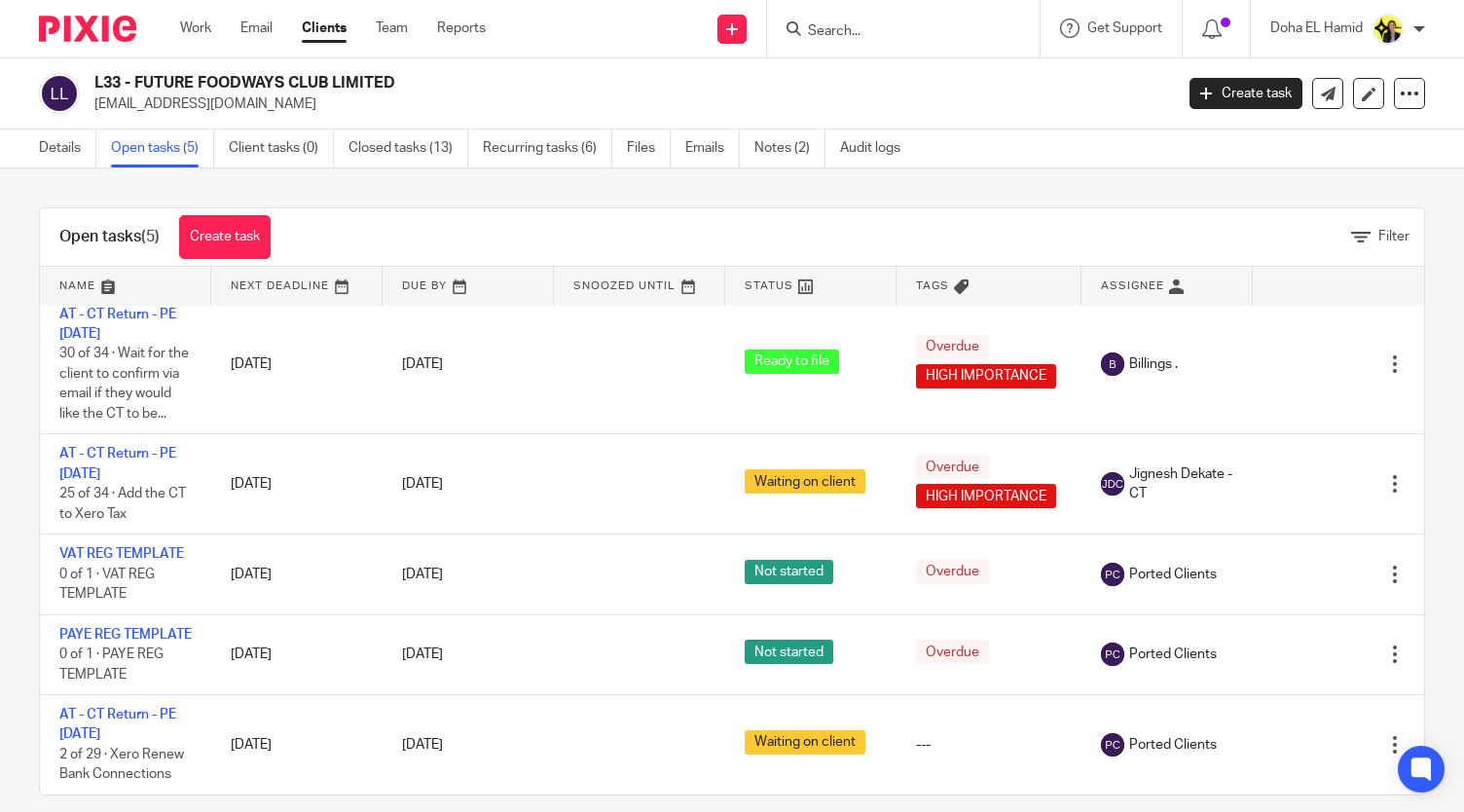
scroll to position [2, 0]
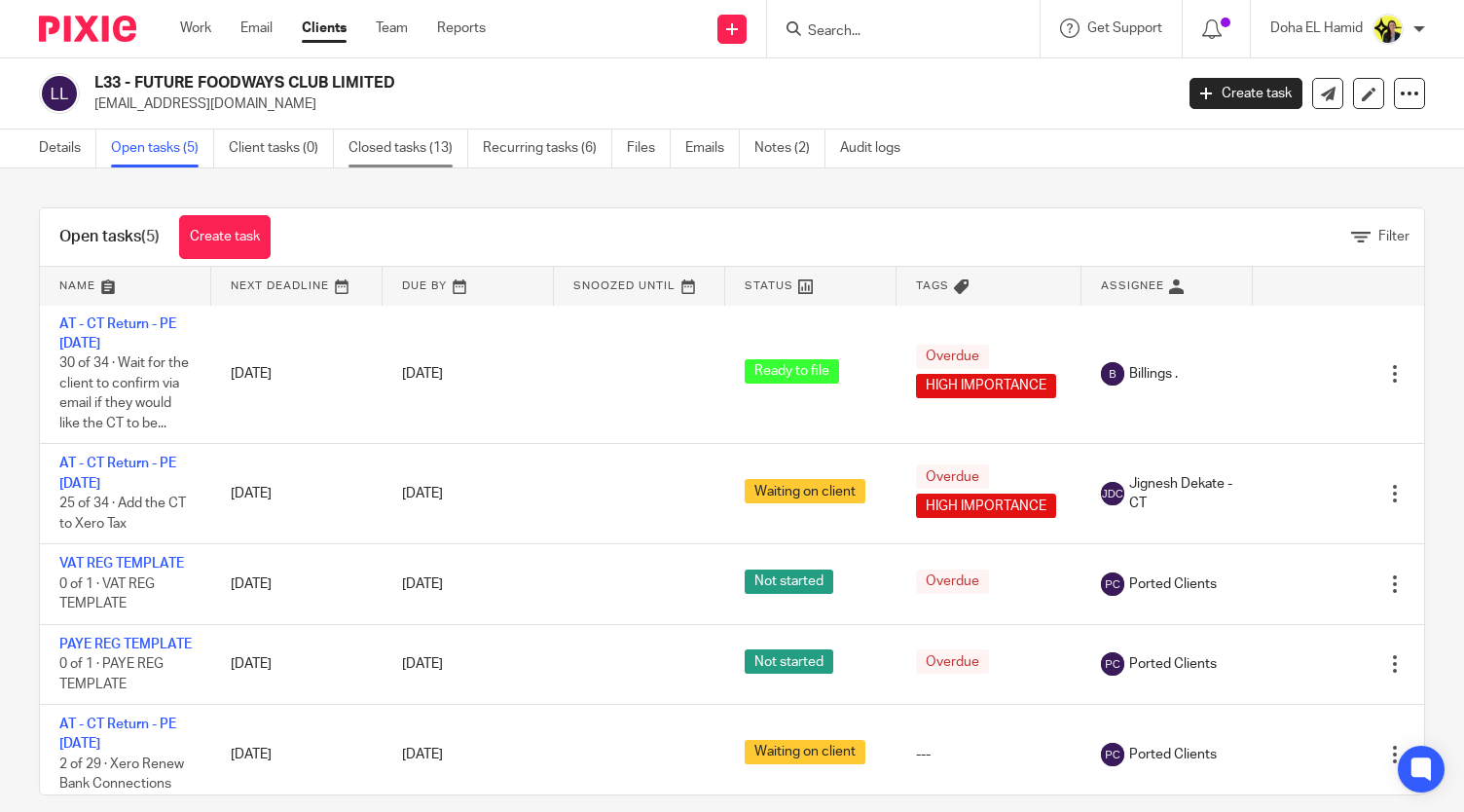
click at [423, 157] on link "Closed tasks (13)" at bounding box center [408, 148] width 119 height 38
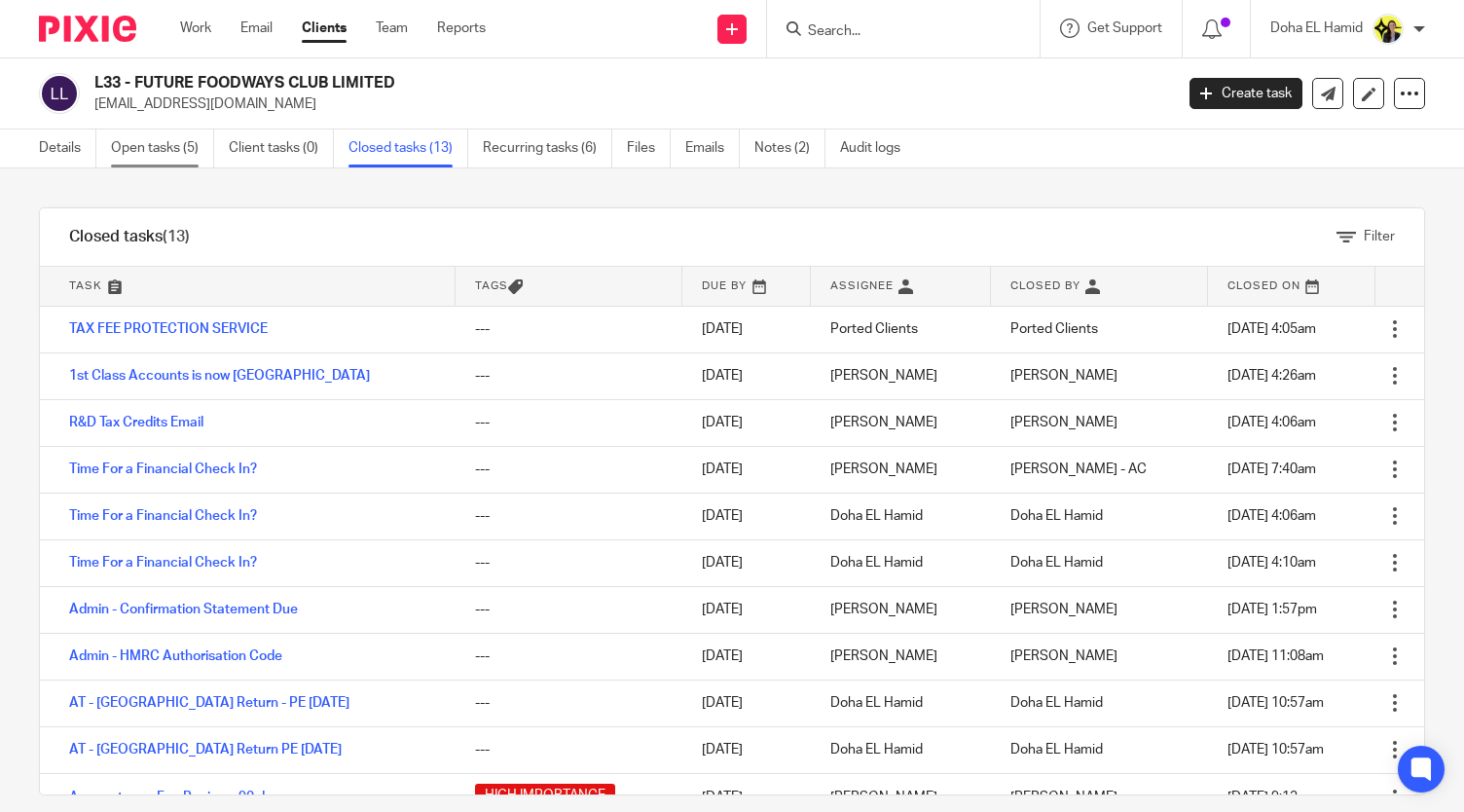
click at [148, 162] on link "Open tasks (5)" at bounding box center [161, 148] width 103 height 38
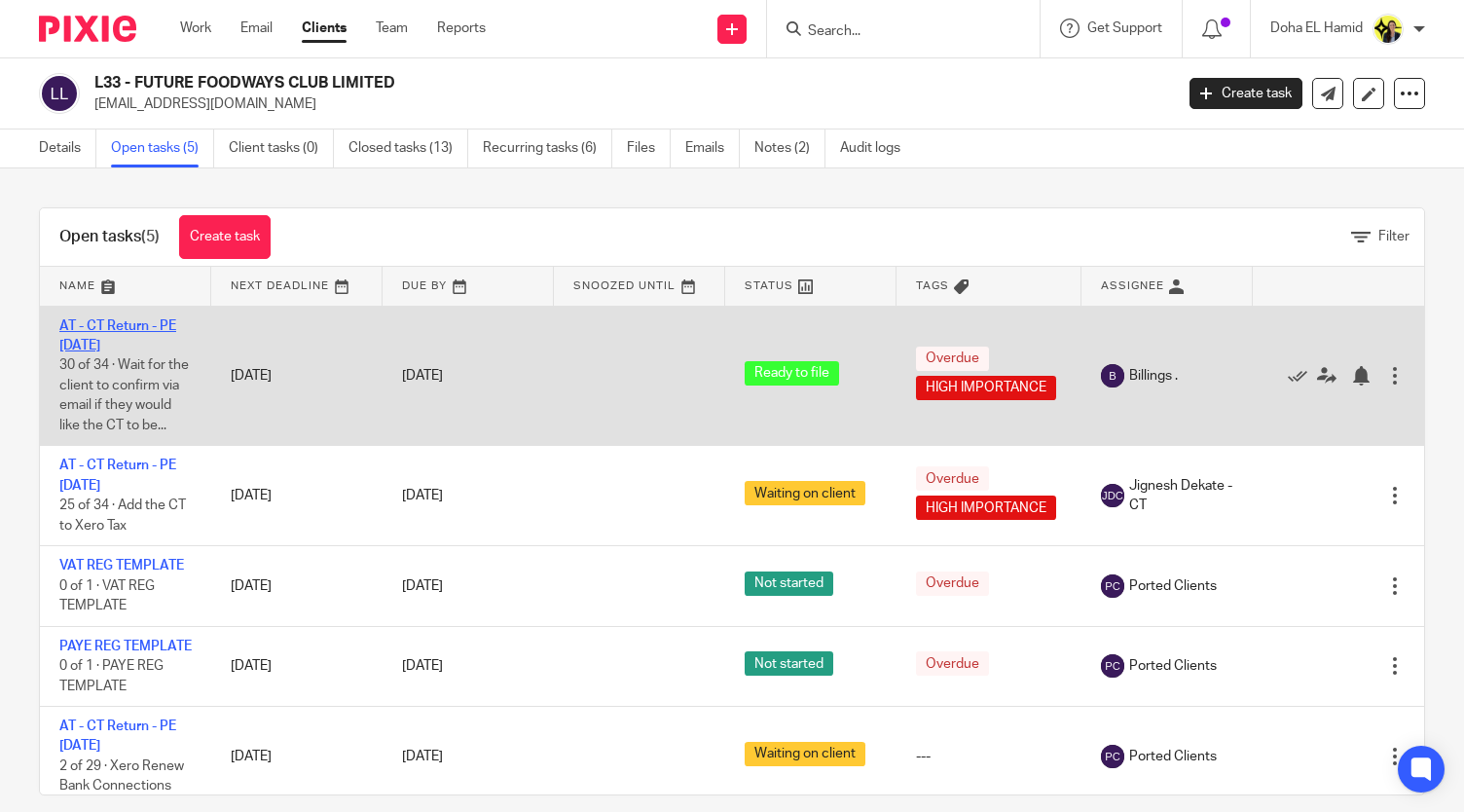
click at [129, 341] on link "AT - CT Return - PE 31-03-2023" at bounding box center [117, 336] width 116 height 33
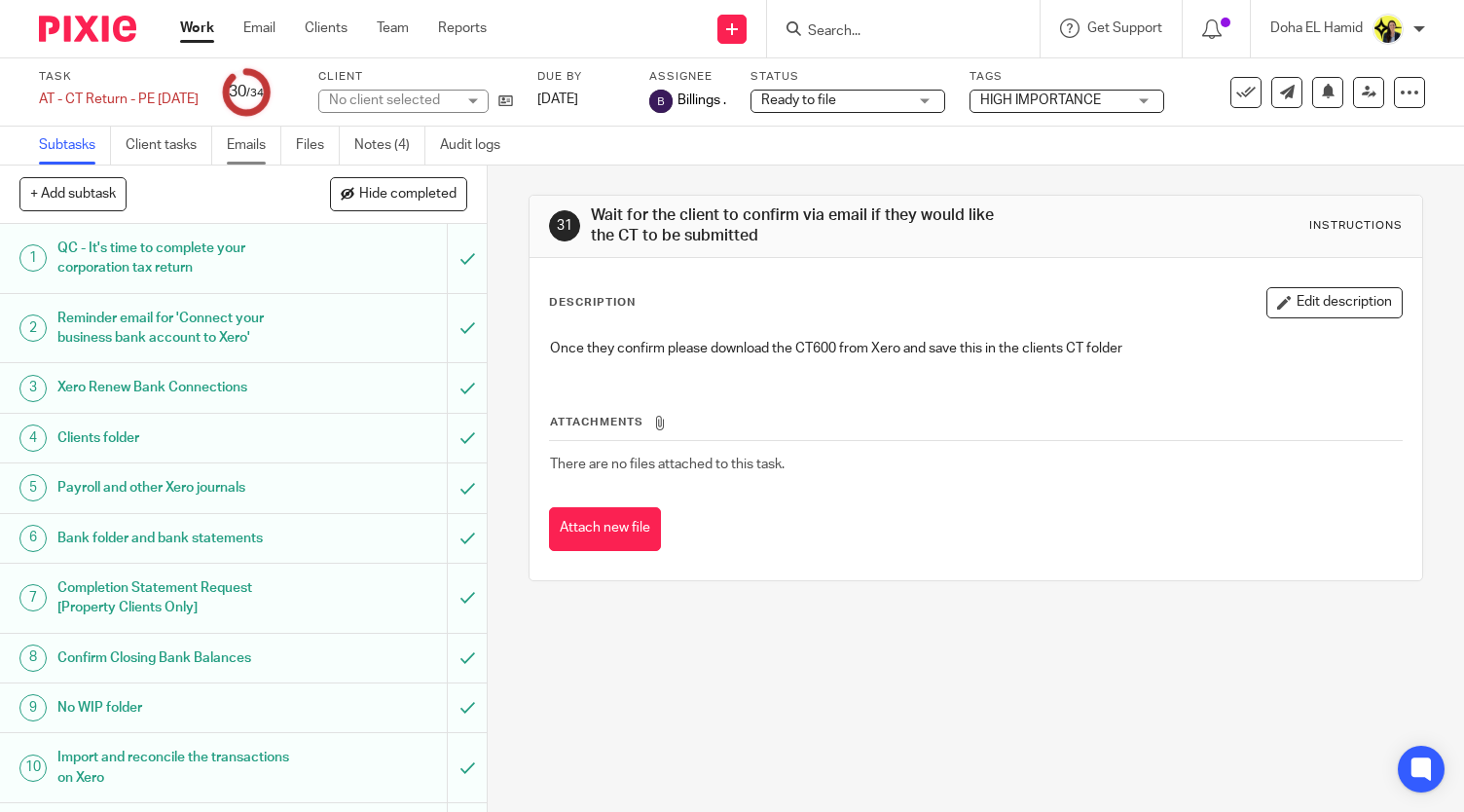
click at [255, 143] on link "Emails" at bounding box center [254, 145] width 55 height 38
click at [253, 160] on link "Emails" at bounding box center [254, 145] width 55 height 38
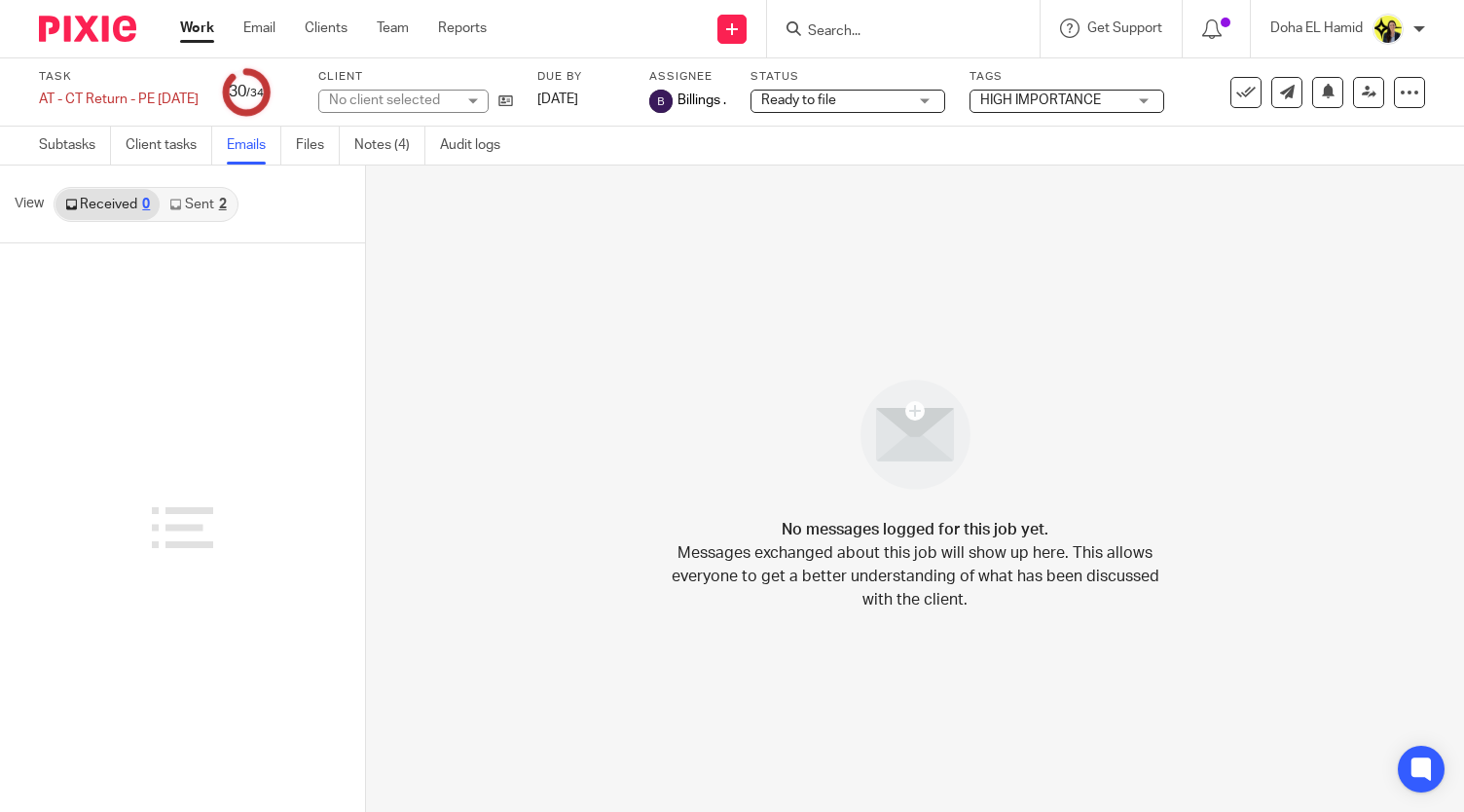
click at [189, 222] on div "View Received 0 Sent 2" at bounding box center [182, 204] width 365 height 78
click at [199, 205] on link "Sent 2" at bounding box center [198, 204] width 76 height 31
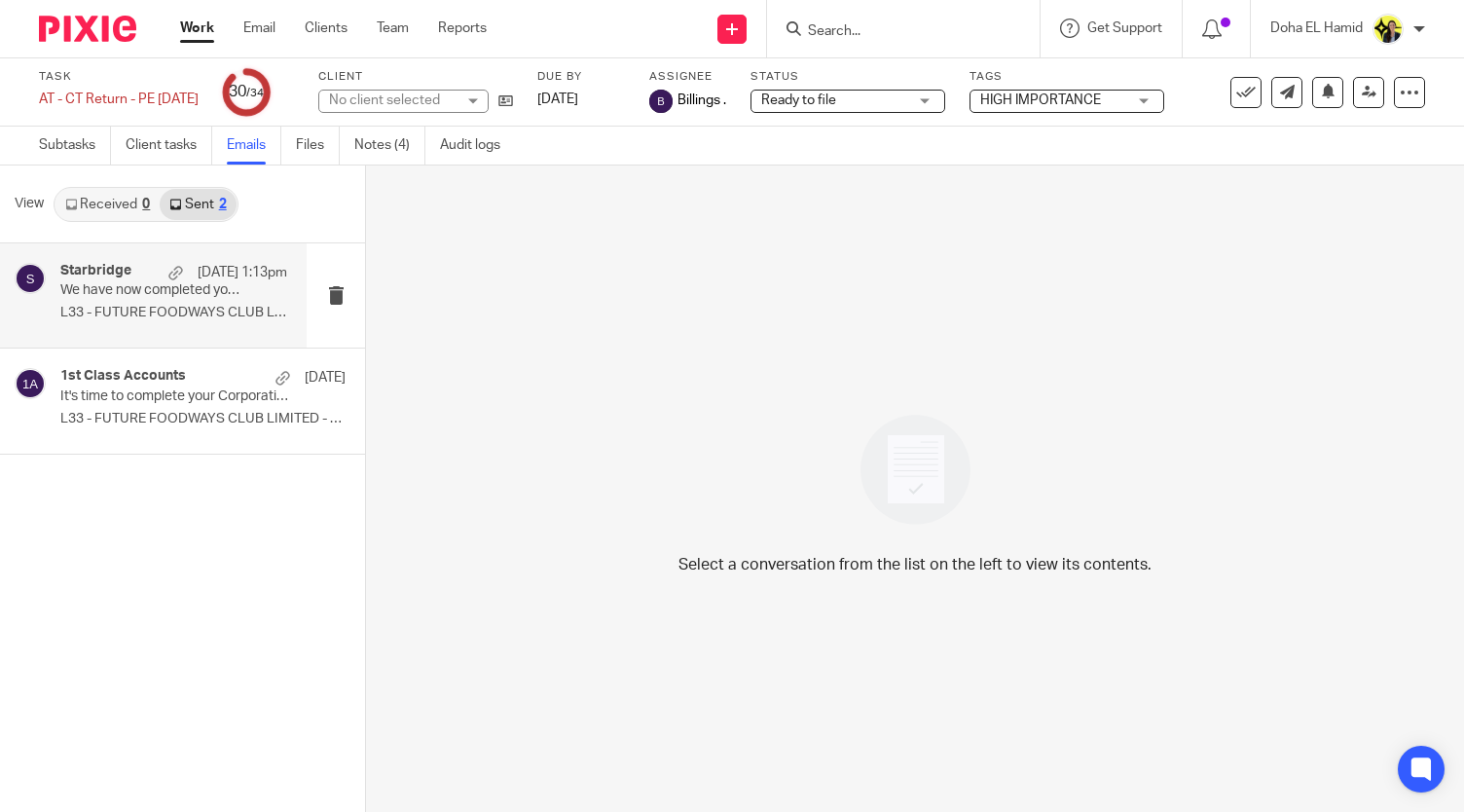
click at [177, 282] on div "[DATE] 1:13pm" at bounding box center [222, 273] width 128 height 20
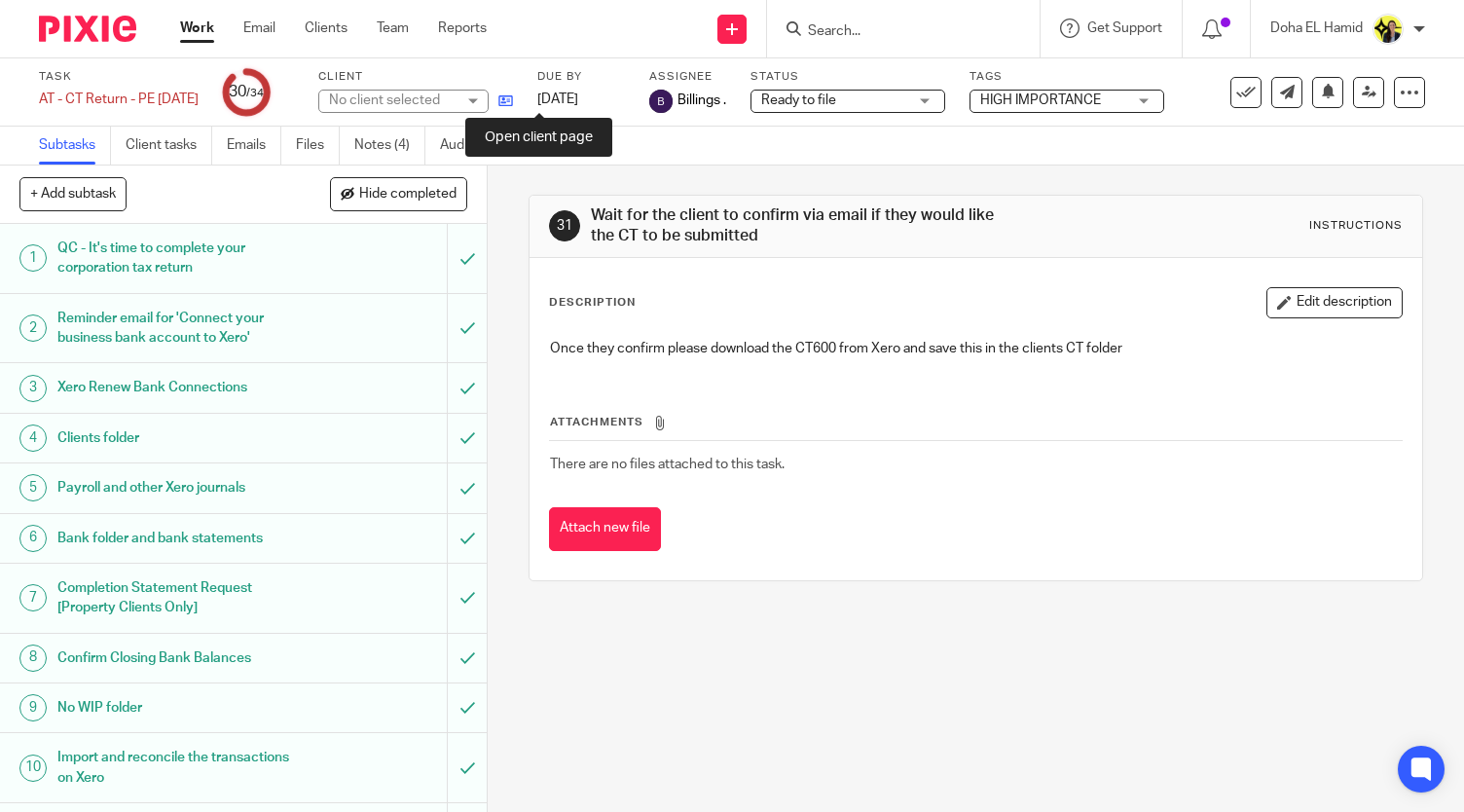
click at [513, 105] on icon at bounding box center [505, 101] width 15 height 15
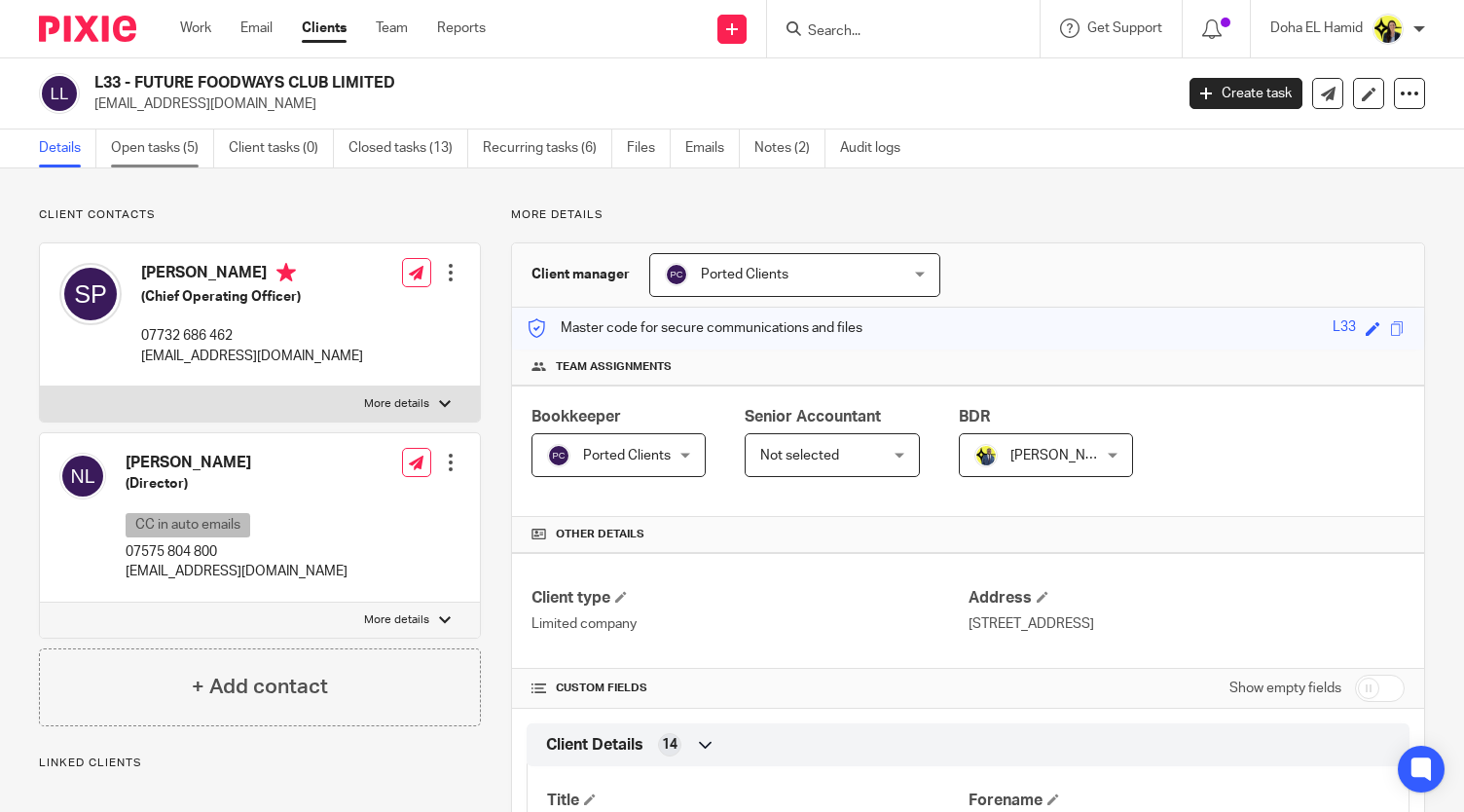
click at [160, 150] on link "Open tasks (5)" at bounding box center [161, 148] width 103 height 38
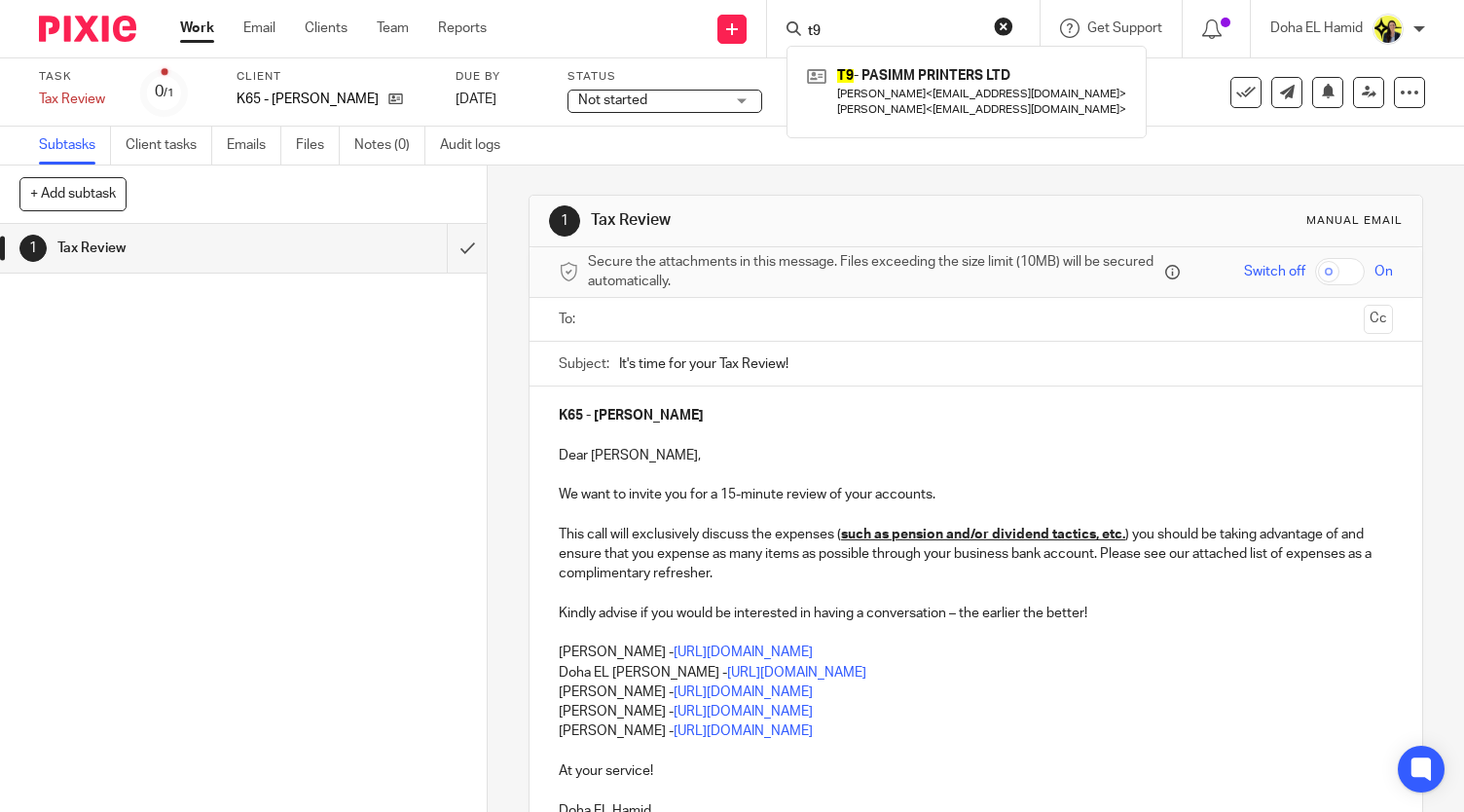
click at [198, 32] on link "Work" at bounding box center [197, 28] width 34 height 20
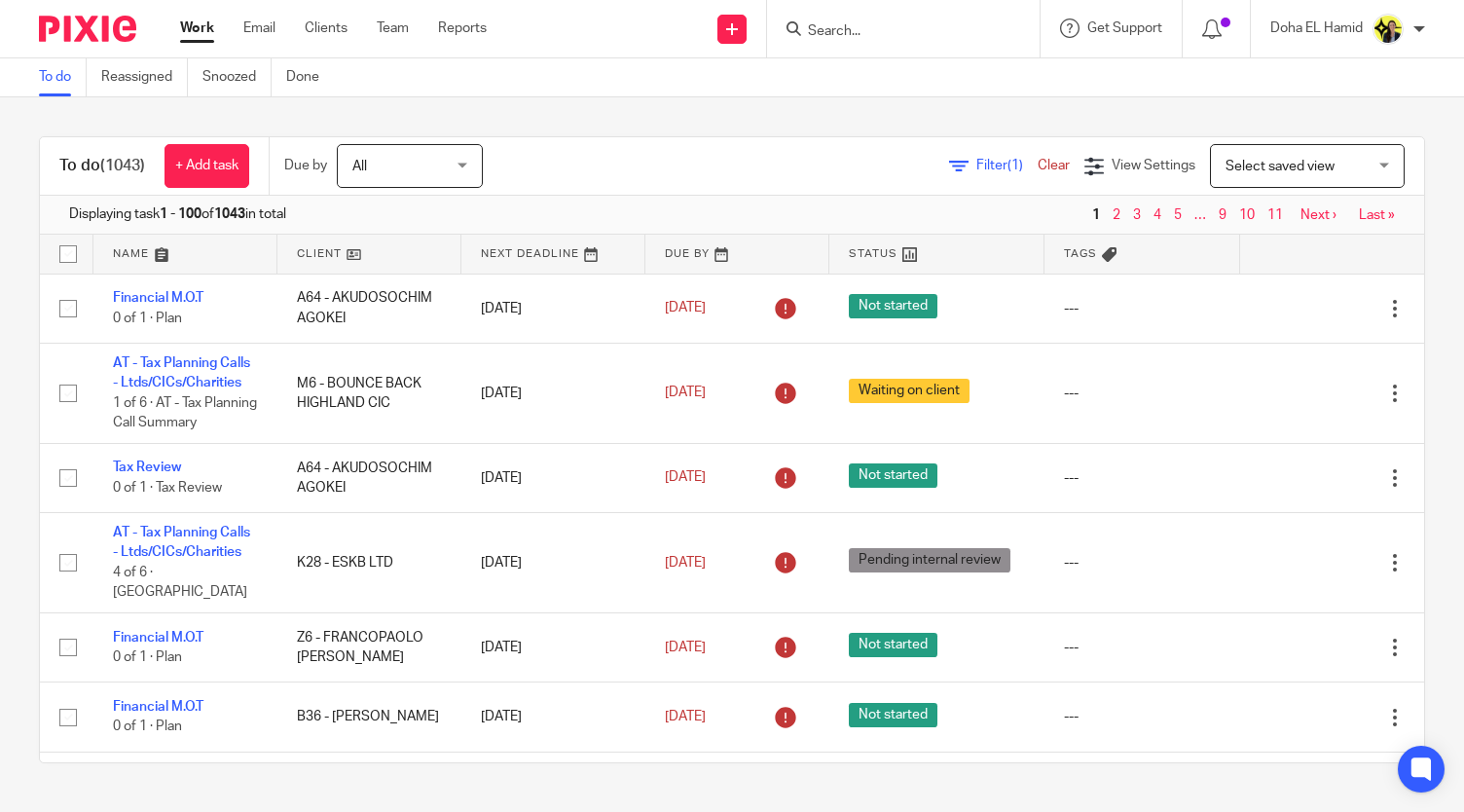
click at [853, 52] on div at bounding box center [903, 28] width 273 height 58
click at [852, 32] on input "Search" at bounding box center [893, 32] width 175 height 18
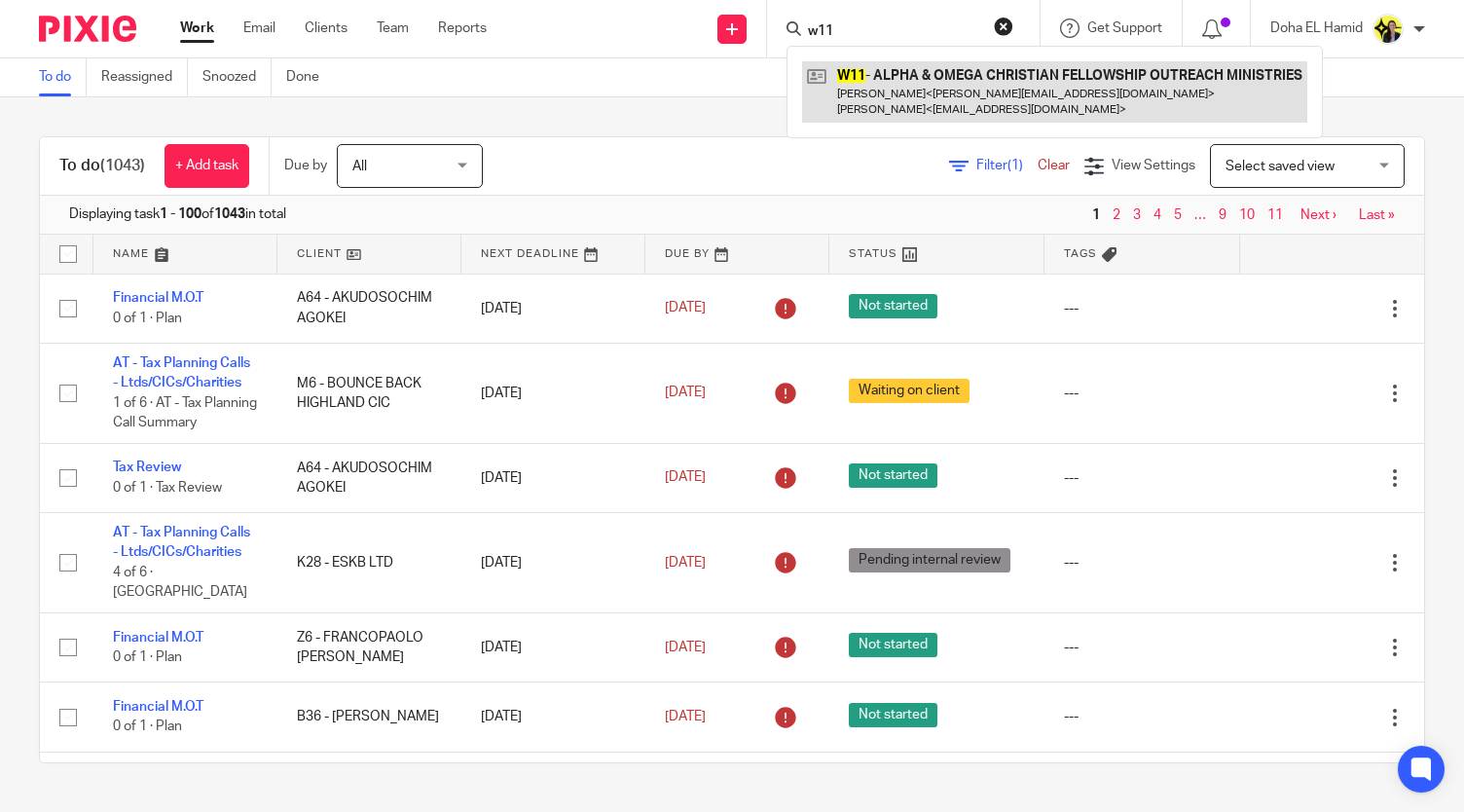
type input "w11"
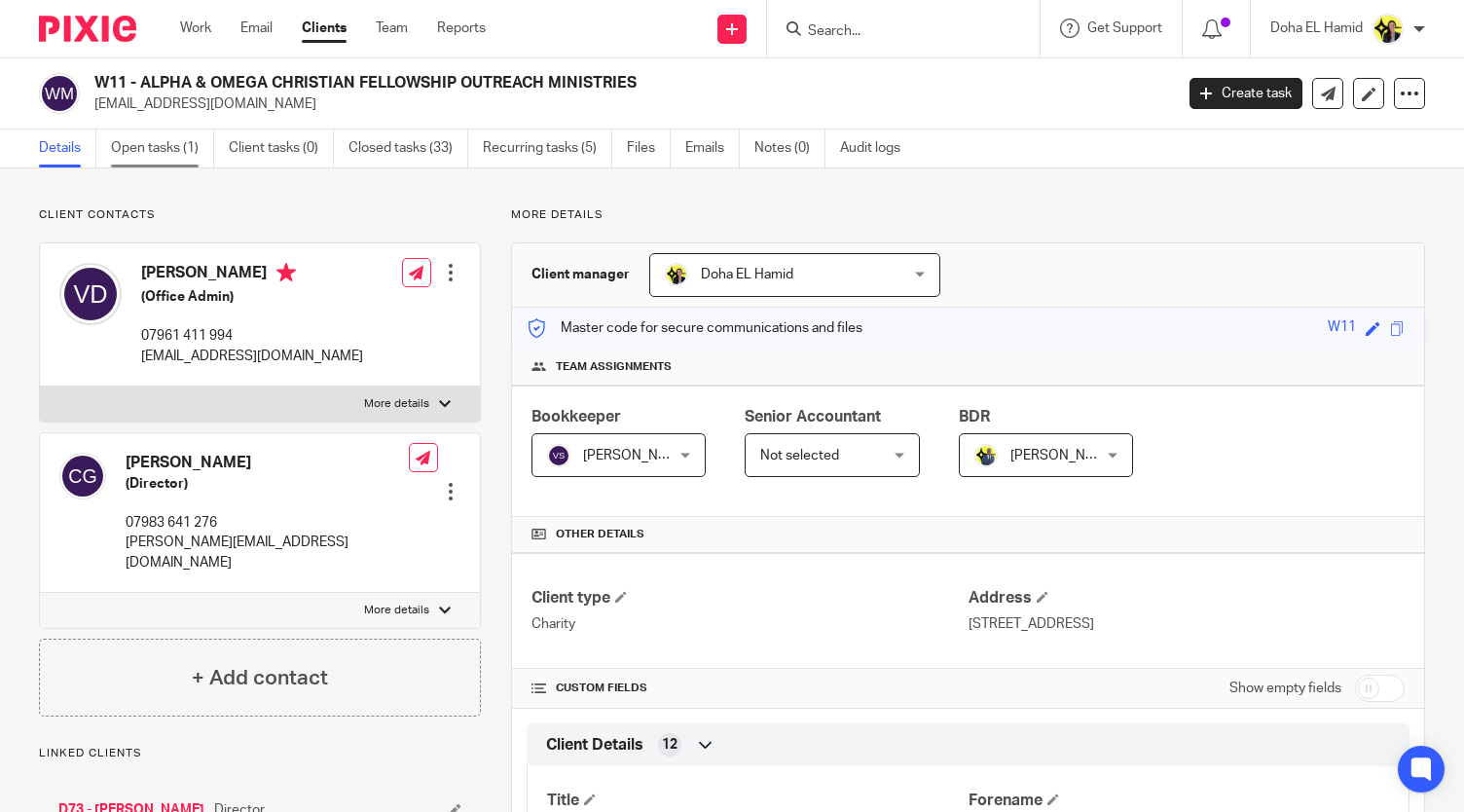
click at [169, 139] on link "Open tasks (1)" at bounding box center [161, 148] width 103 height 38
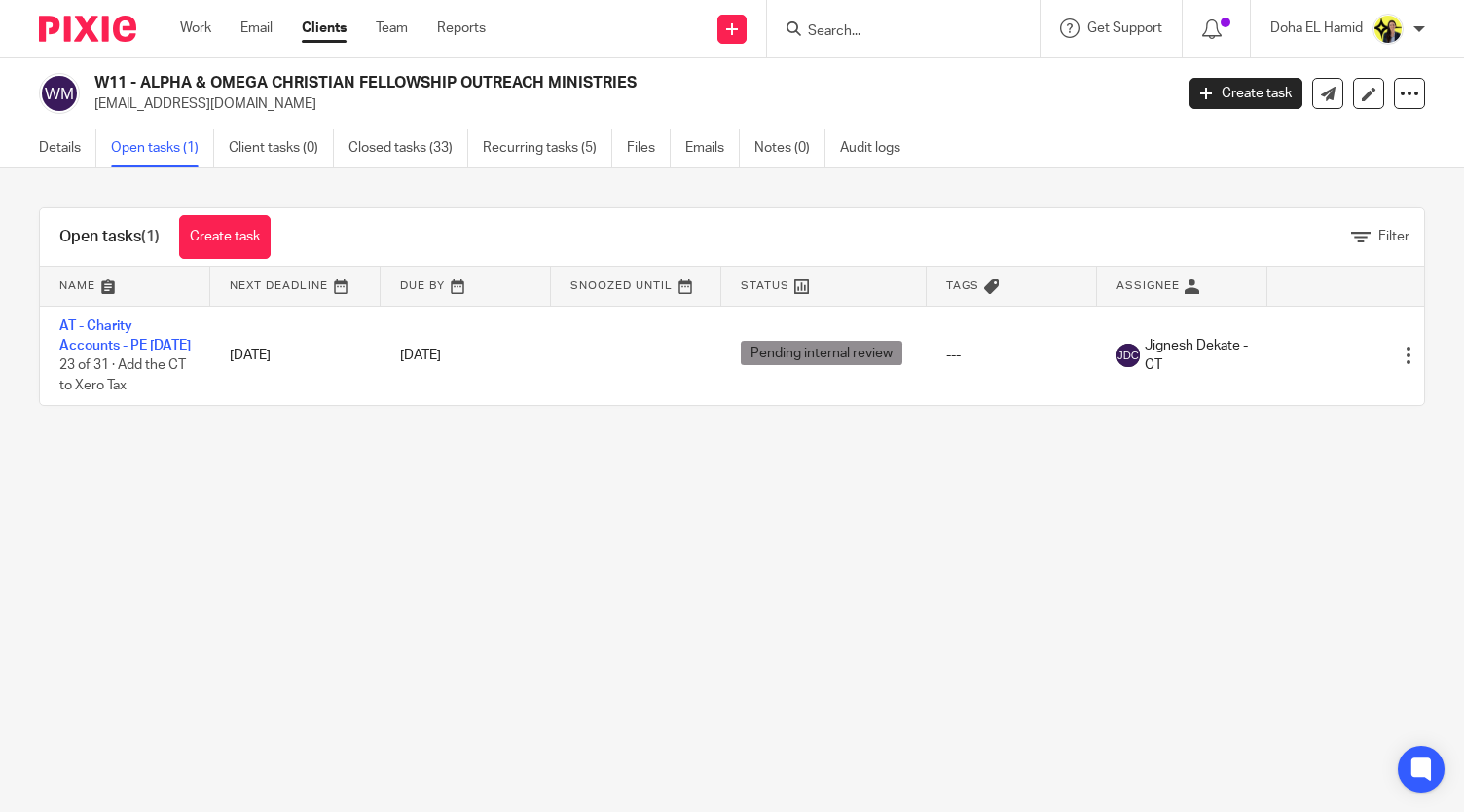
click at [335, 507] on main "W11 - ALPHA & OMEGA CHRISTIAN FELLOWSHIP OUTREACH MINISTRIES info@aochurch.uk C…" at bounding box center [732, 406] width 1464 height 812
click at [78, 155] on link "Details" at bounding box center [68, 148] width 58 height 38
